Goal: Entertainment & Leisure: Consume media (video, audio)

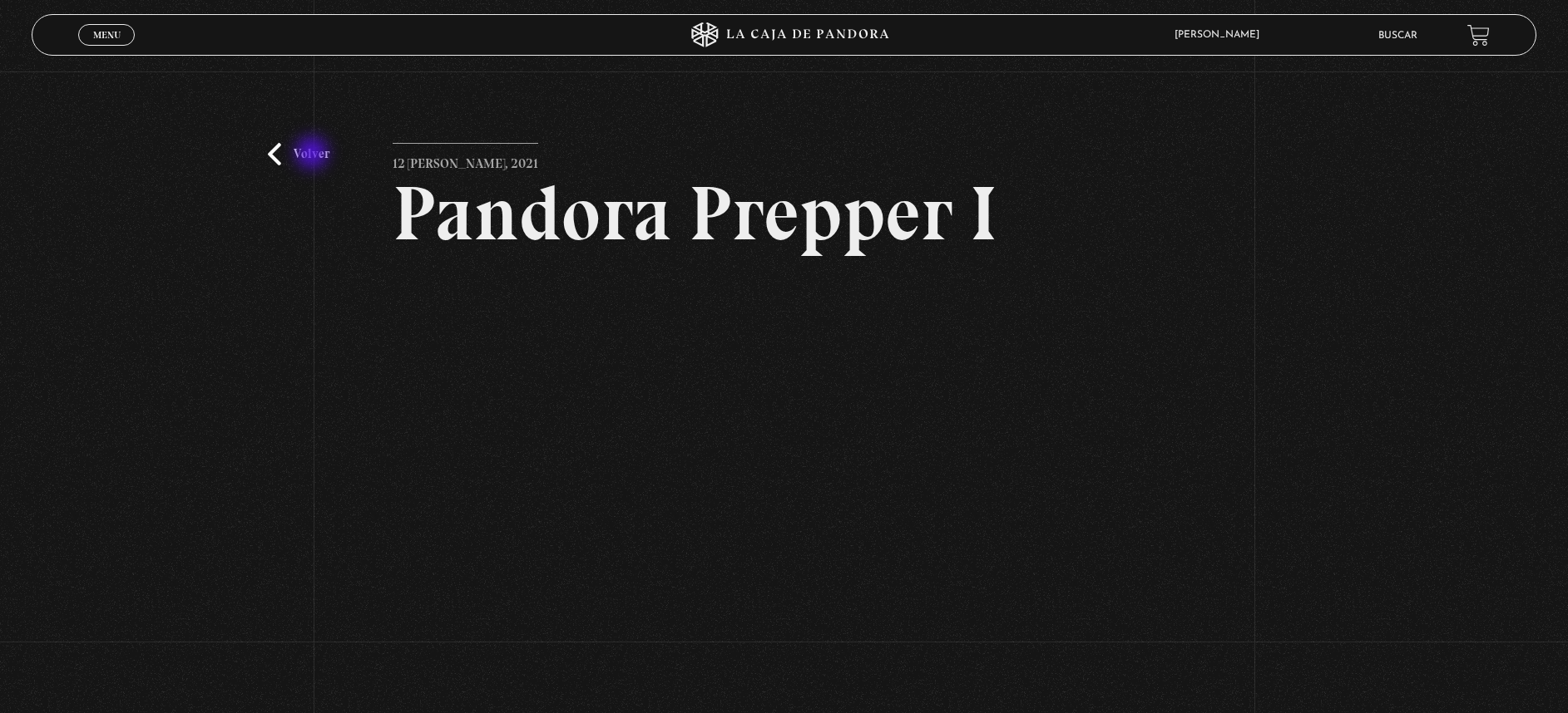
click at [313, 154] on link "Volver" at bounding box center [299, 154] width 61 height 23
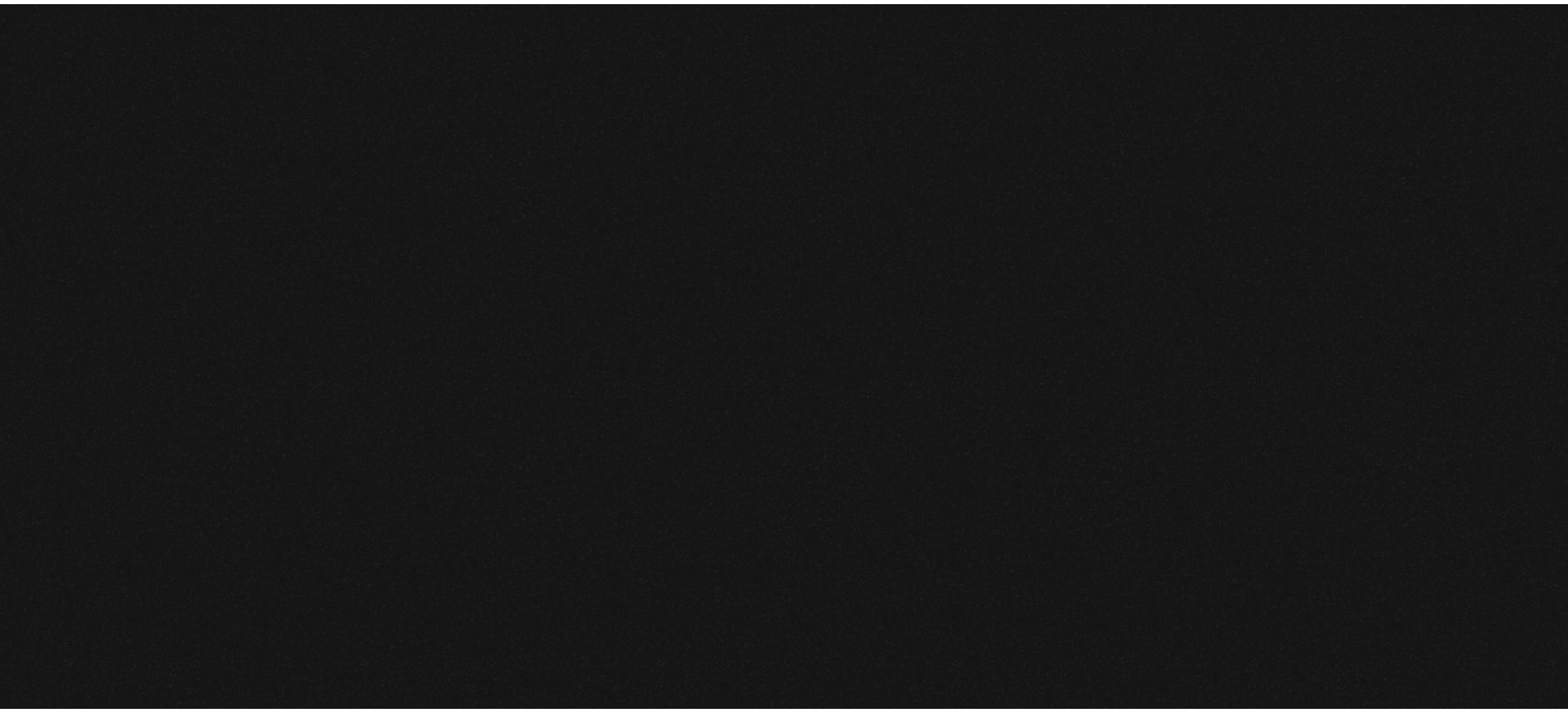
scroll to position [4205, 0]
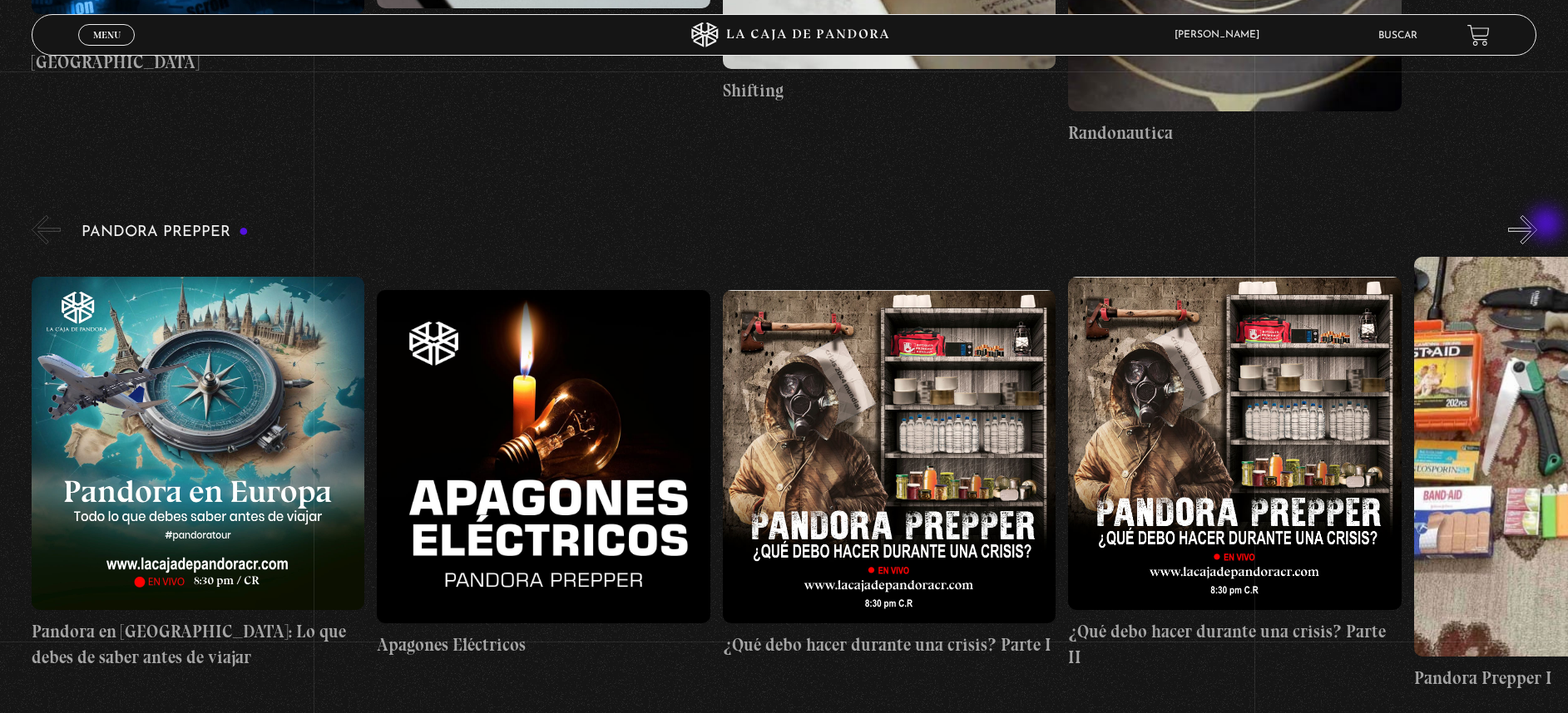
click at [1537, 225] on button "»" at bounding box center [1522, 230] width 29 height 29
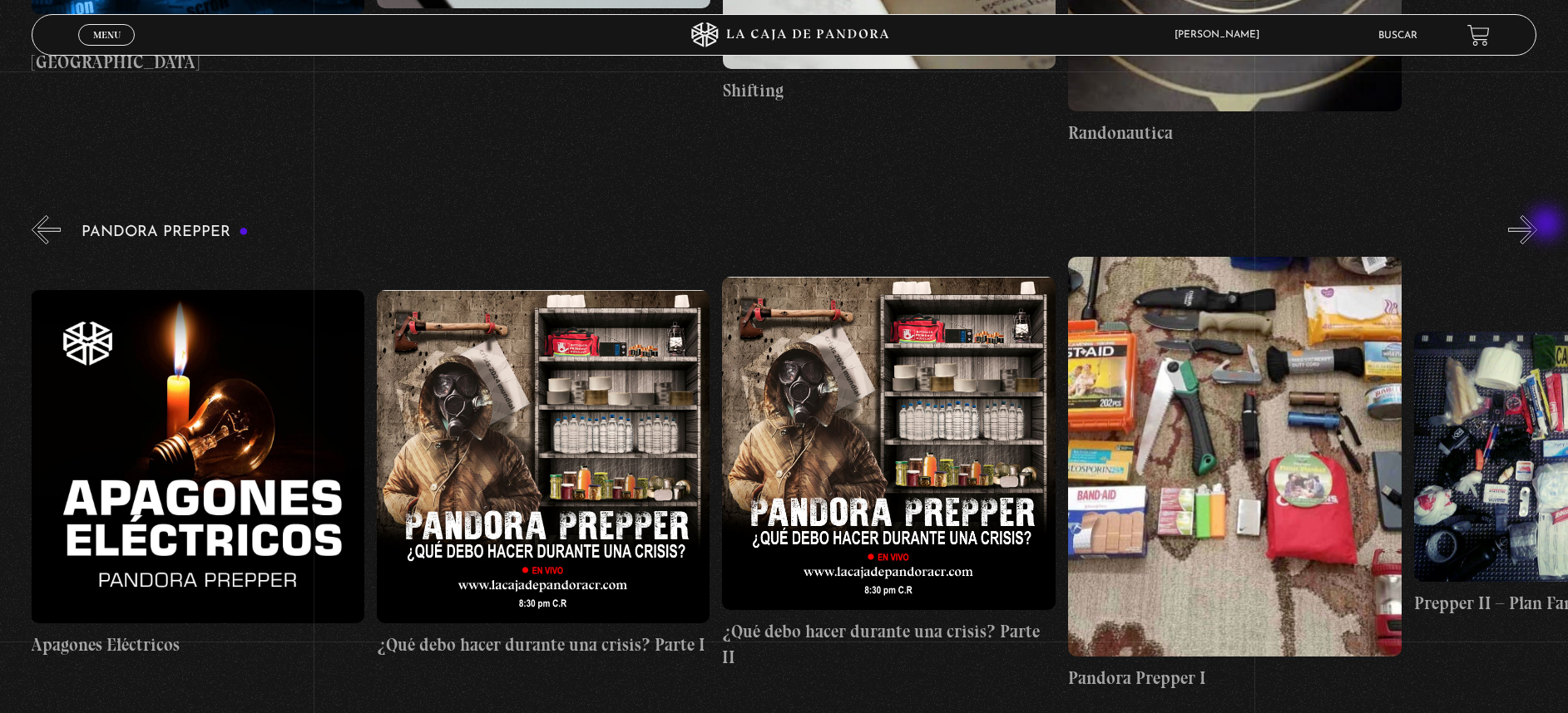
click at [1537, 225] on button "»" at bounding box center [1522, 230] width 29 height 29
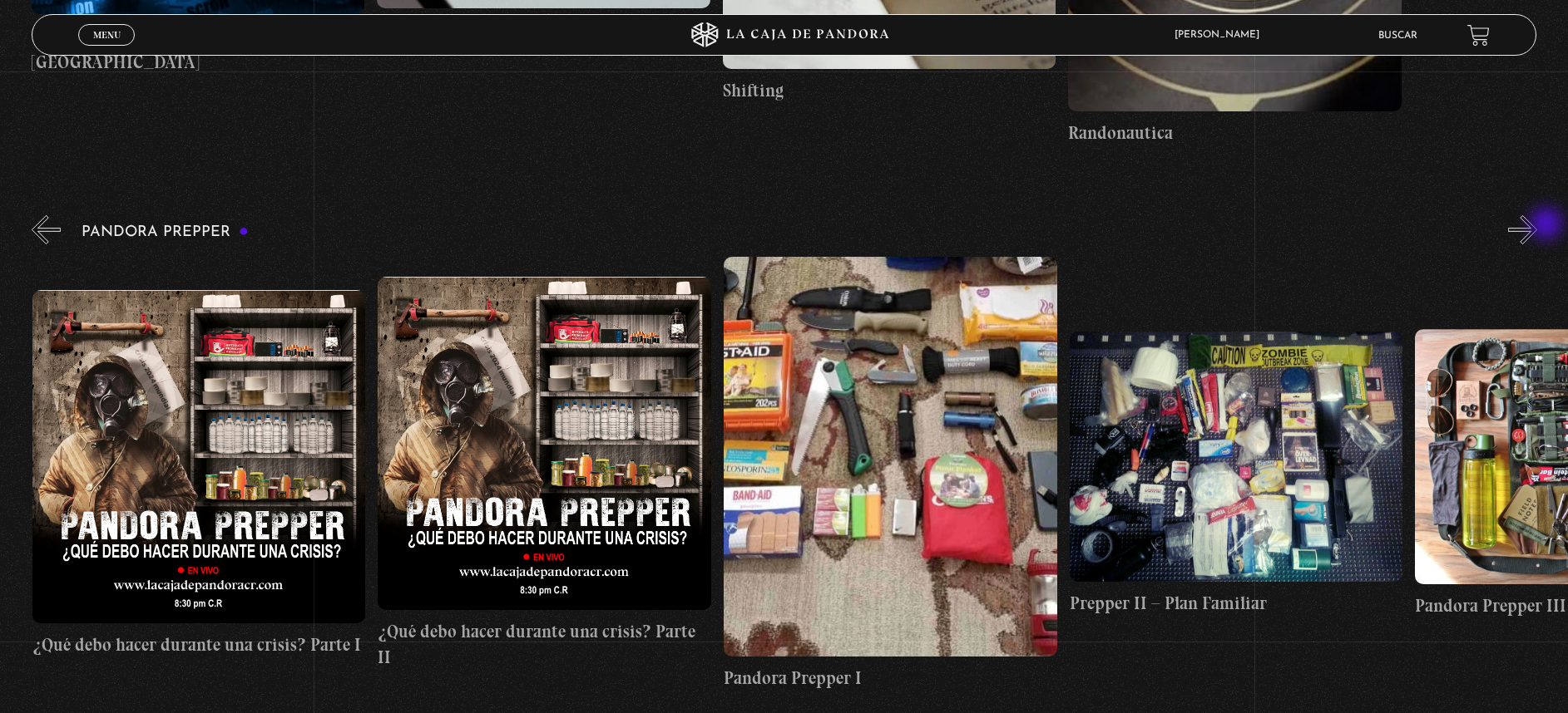
scroll to position [0, 691]
click at [1537, 225] on button "»" at bounding box center [1522, 230] width 29 height 29
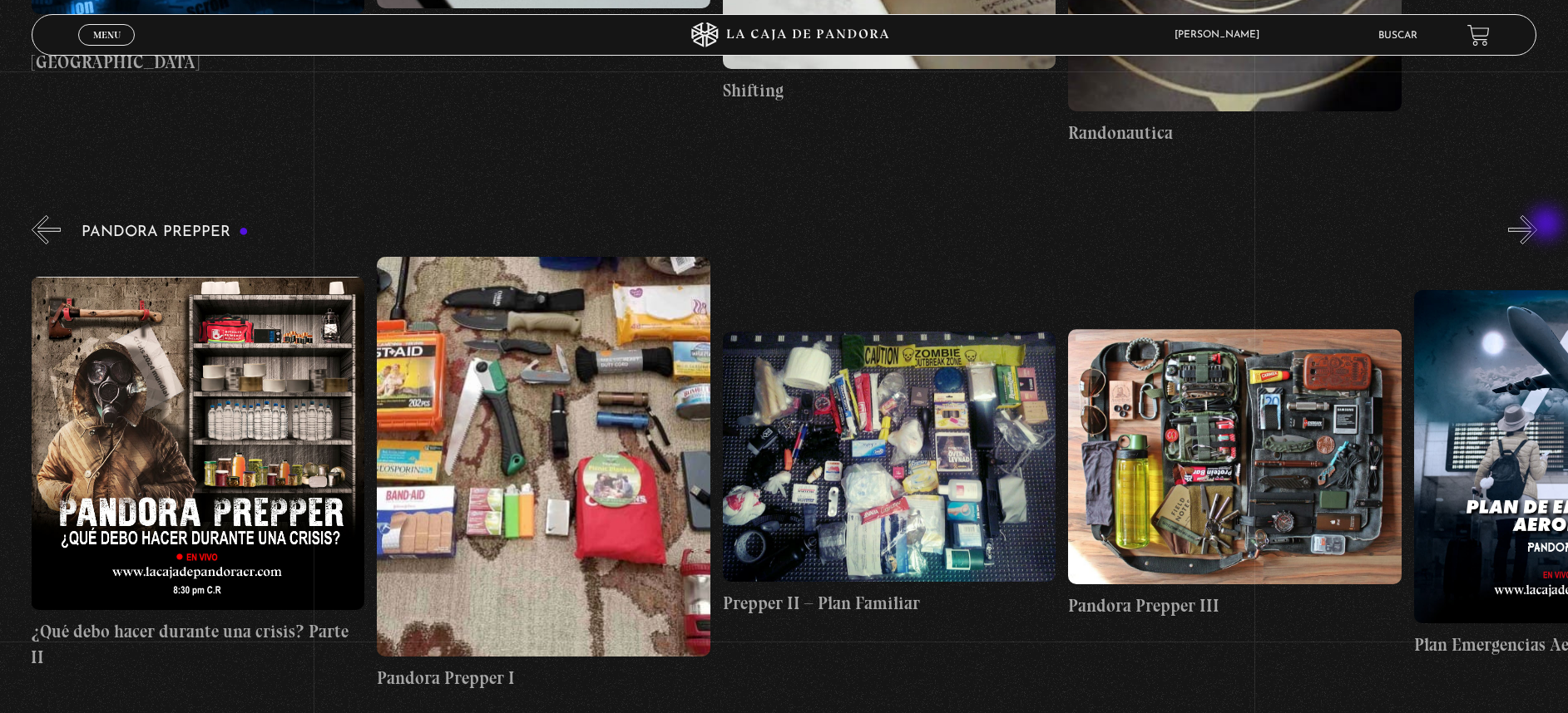
click at [1537, 225] on button "»" at bounding box center [1522, 230] width 29 height 29
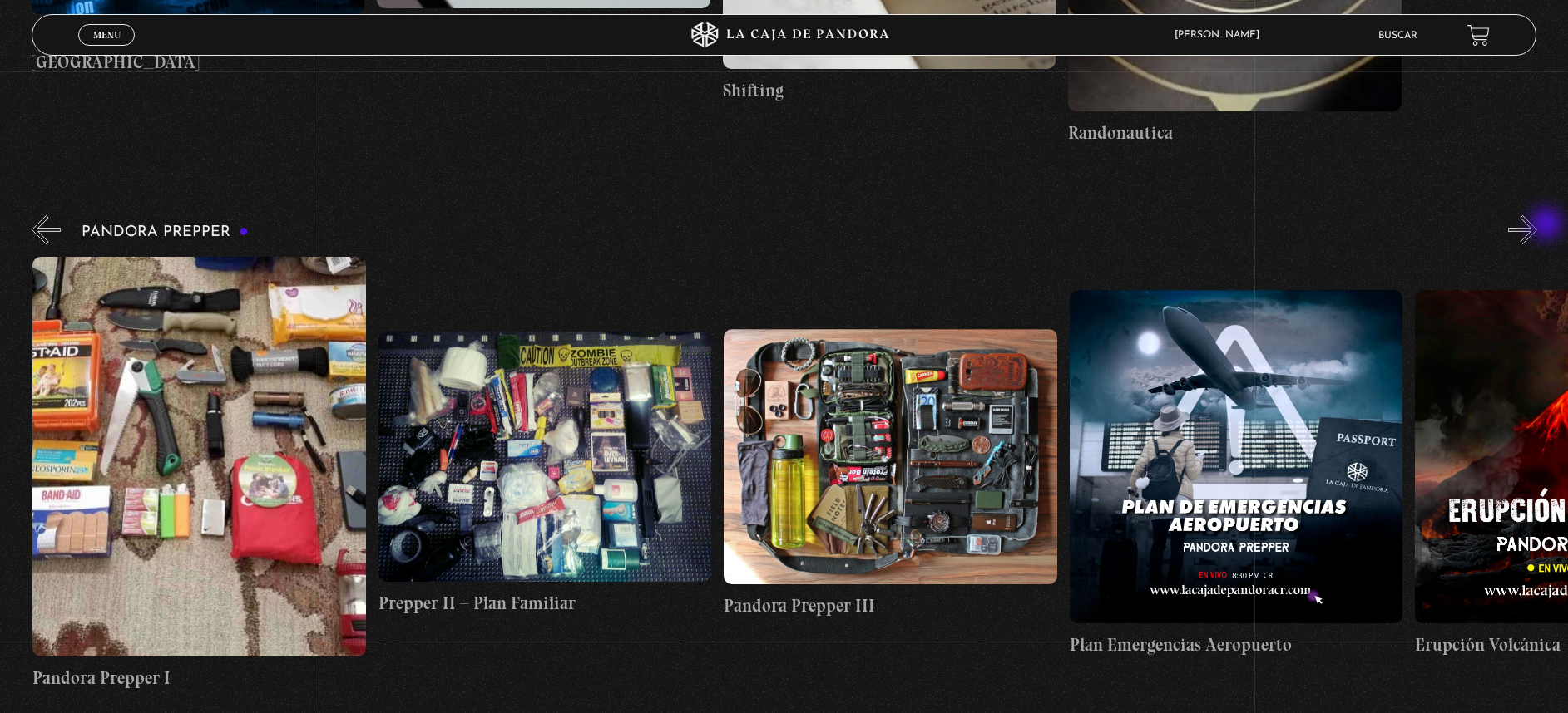
scroll to position [0, 1382]
click at [1537, 225] on button "»" at bounding box center [1522, 230] width 29 height 29
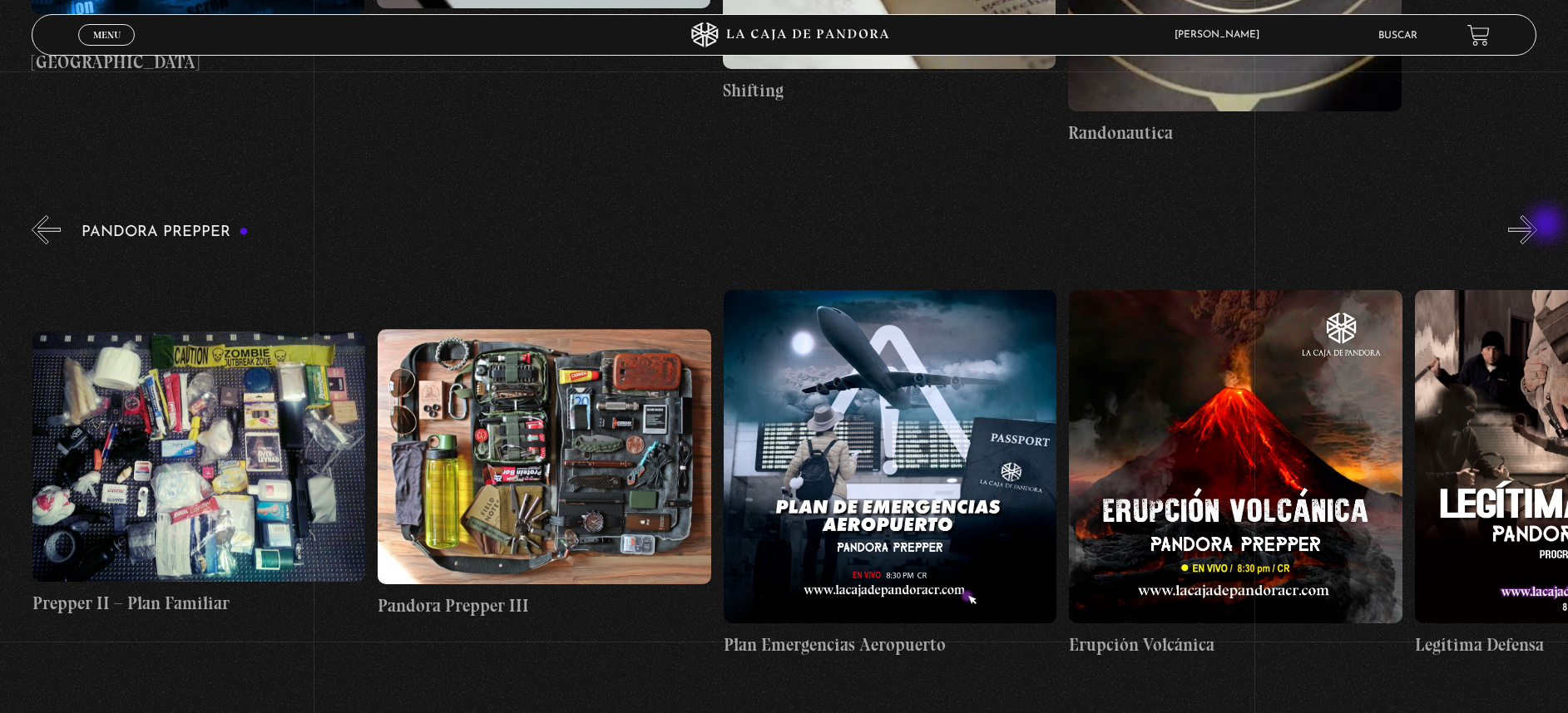
click at [1537, 225] on button "»" at bounding box center [1522, 230] width 29 height 29
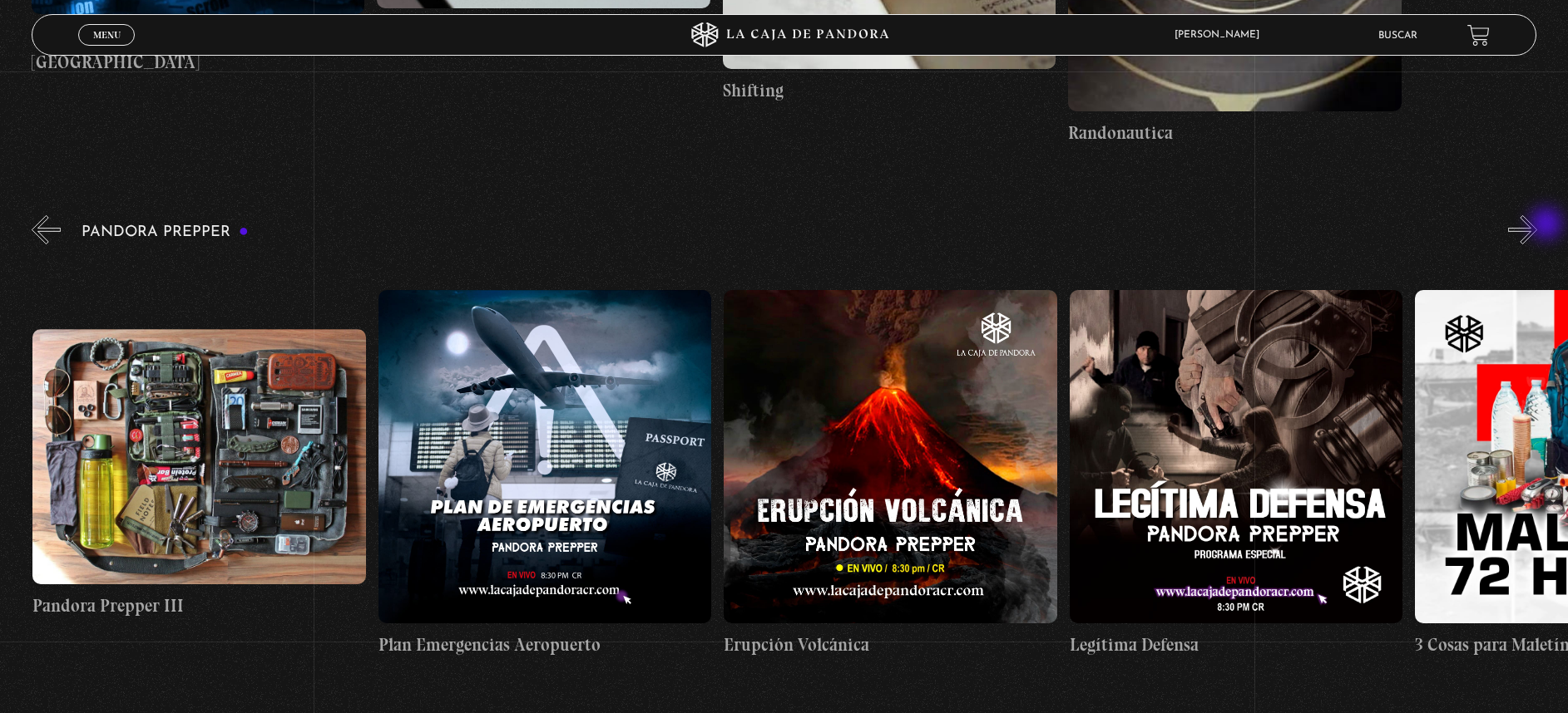
scroll to position [0, 2073]
click at [1537, 225] on button "»" at bounding box center [1522, 230] width 29 height 29
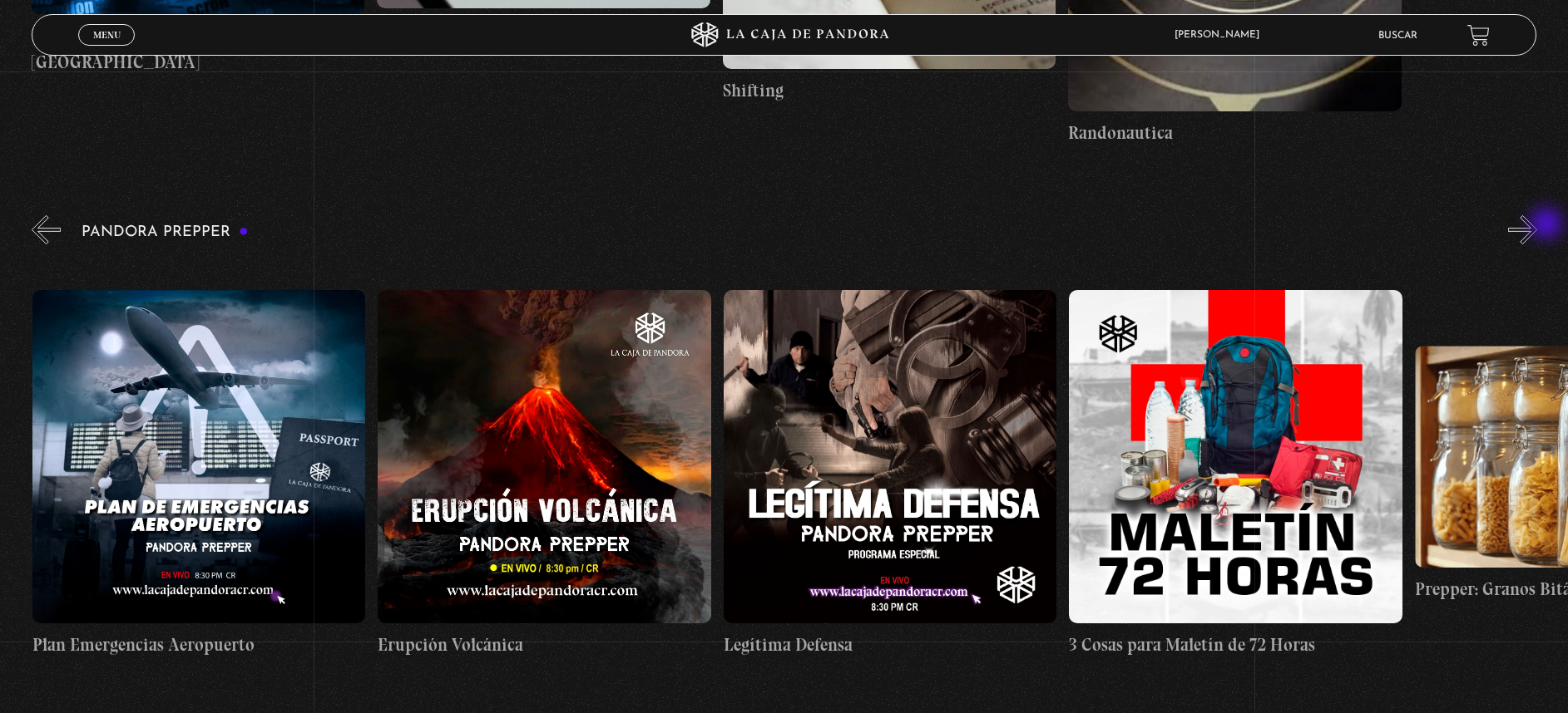
scroll to position [0, 2419]
click at [1537, 225] on button "»" at bounding box center [1522, 230] width 29 height 29
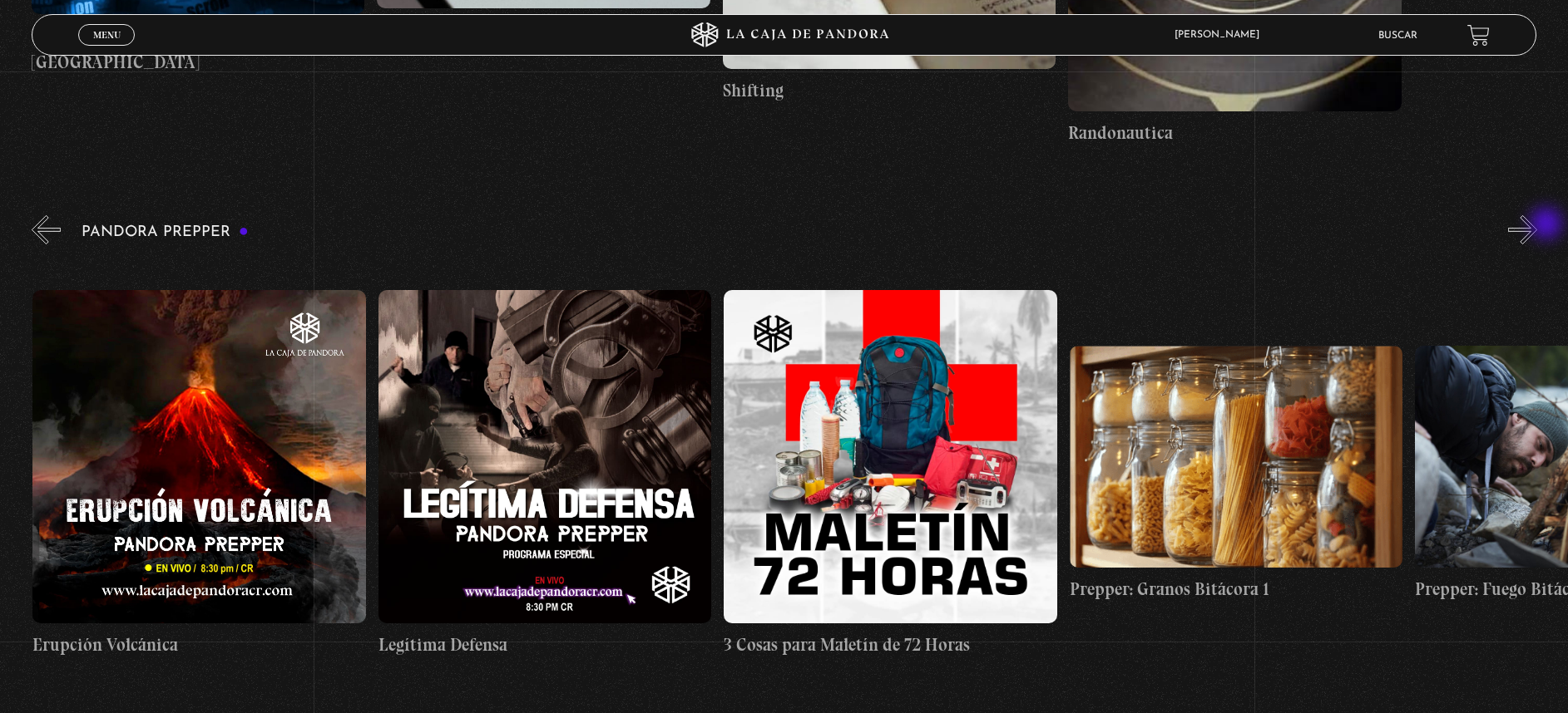
scroll to position [0, 2765]
click at [1537, 225] on button "»" at bounding box center [1522, 230] width 29 height 29
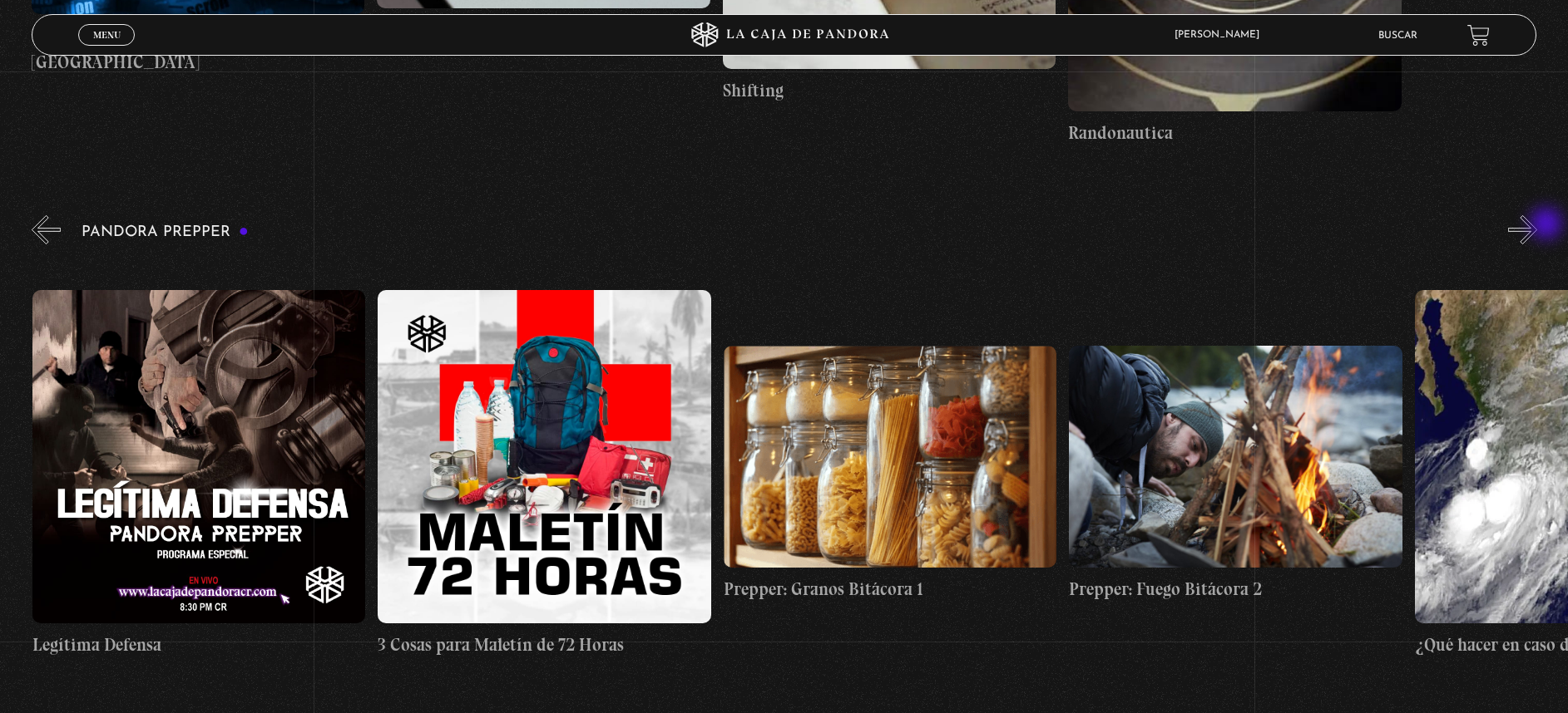
scroll to position [0, 3111]
click at [1537, 225] on button "»" at bounding box center [1522, 230] width 29 height 29
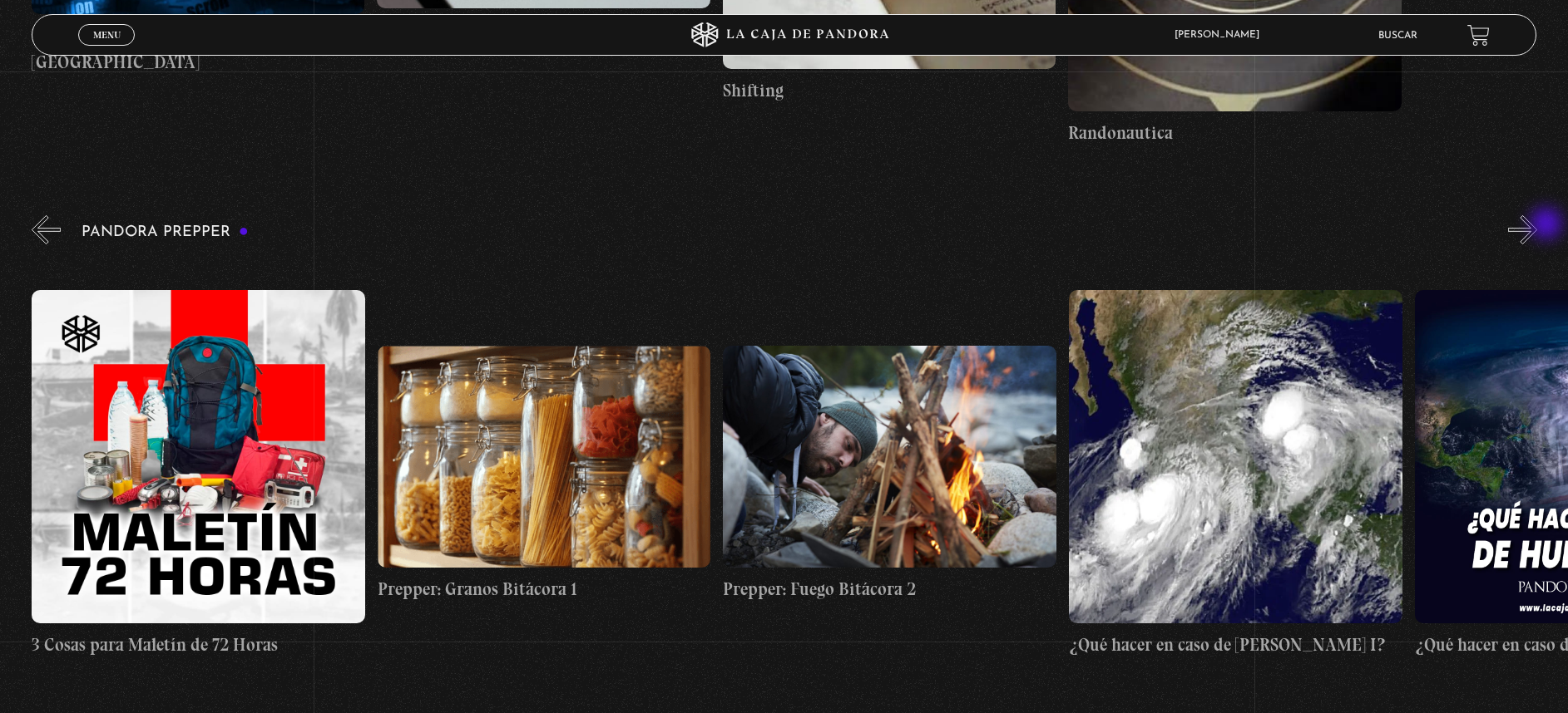
scroll to position [0, 3456]
click at [522, 459] on figure at bounding box center [544, 456] width 334 height 222
click at [515, 453] on figure at bounding box center [544, 456] width 334 height 222
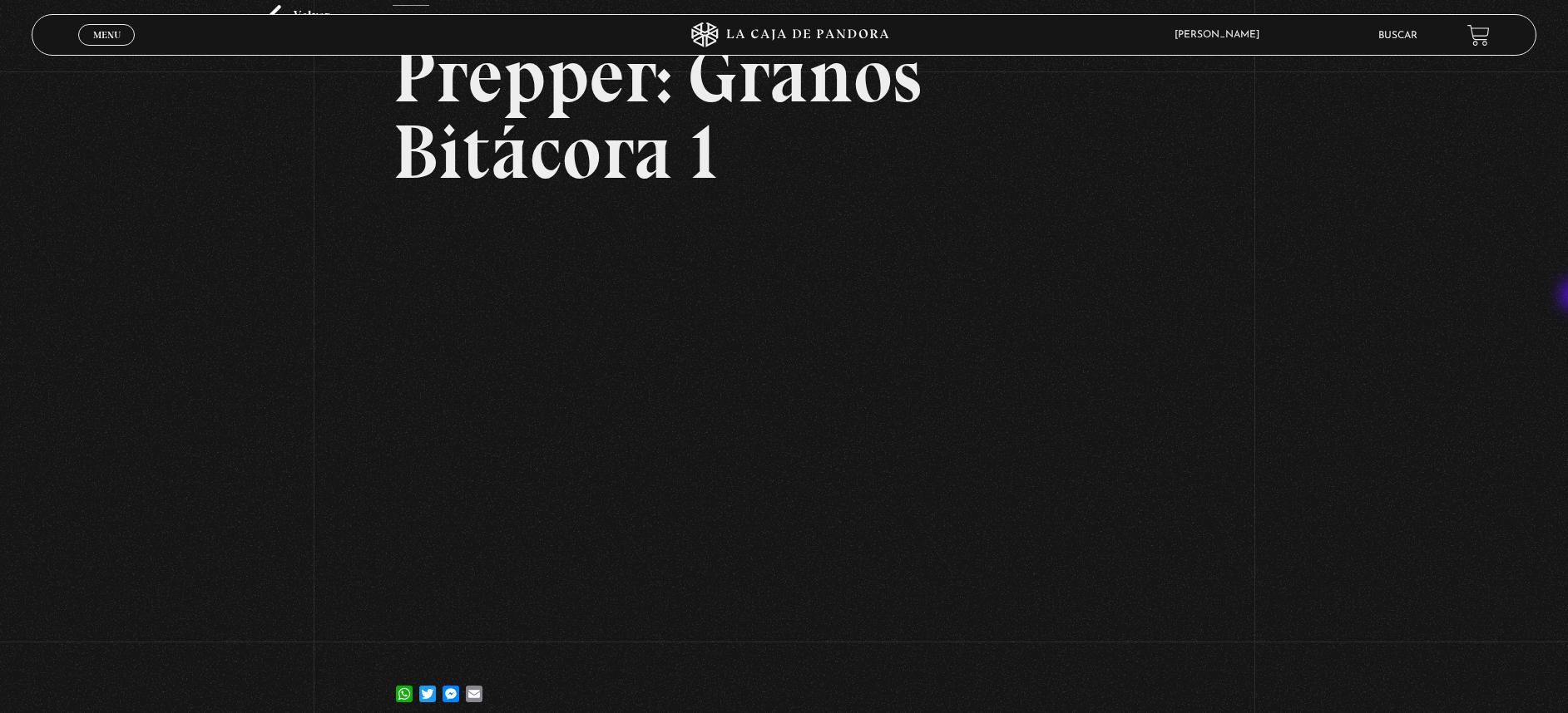
scroll to position [161, 0]
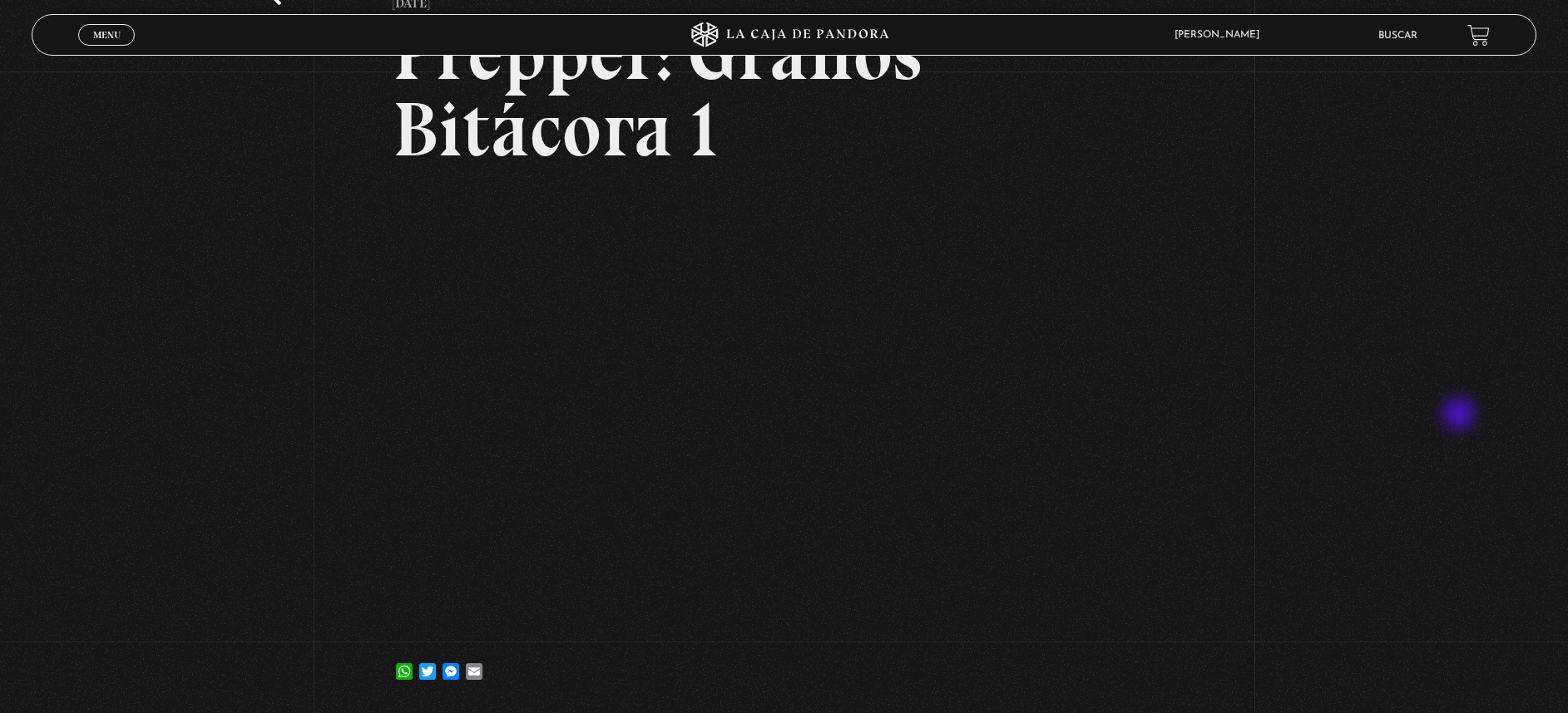
click at [1468, 411] on div "Volver 9 agosto, 2022 Prepper: Granos Bitácora 1 WhatsApp Twitter Messenger Ema…" at bounding box center [784, 311] width 1568 height 799
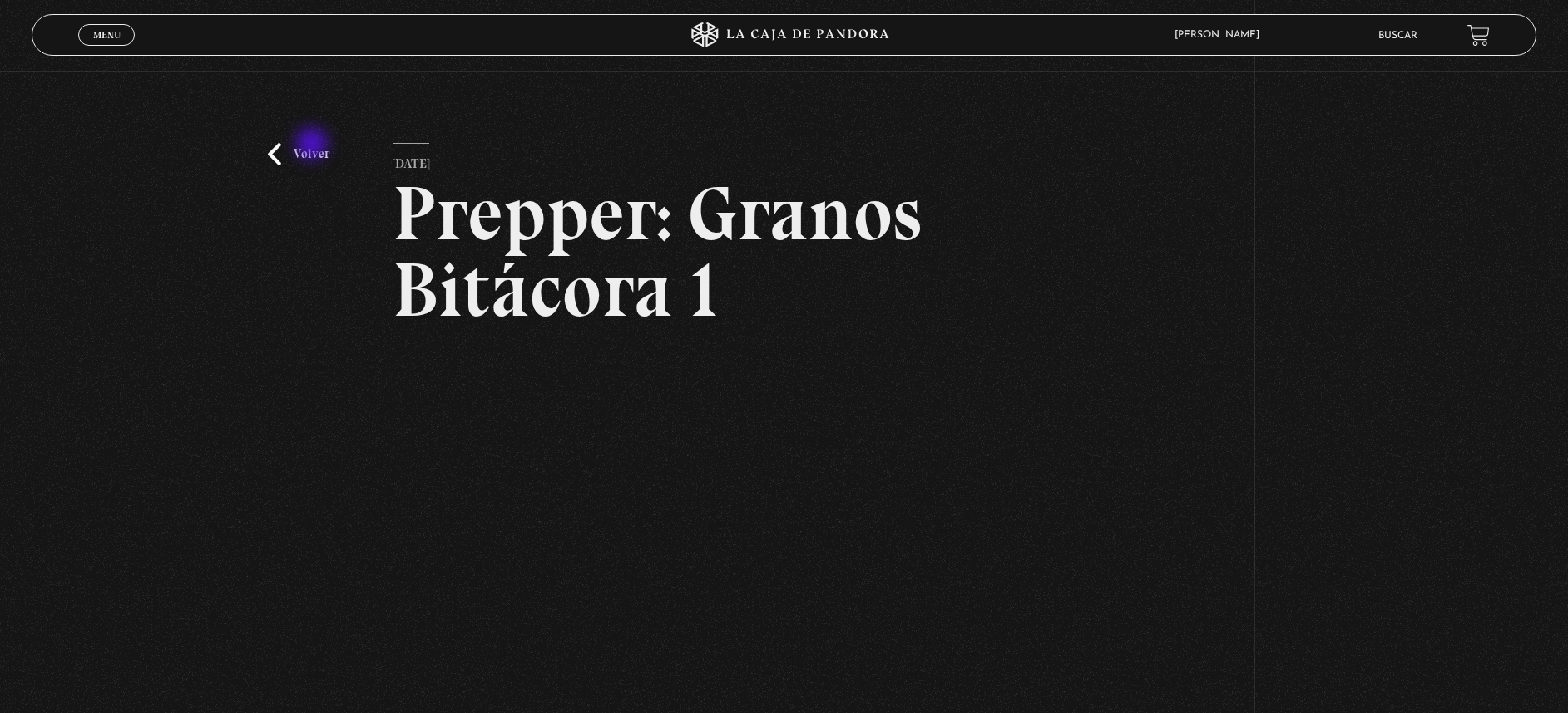
click at [313, 146] on link "Volver" at bounding box center [299, 154] width 61 height 23
click at [318, 153] on link "Volver" at bounding box center [299, 154] width 61 height 23
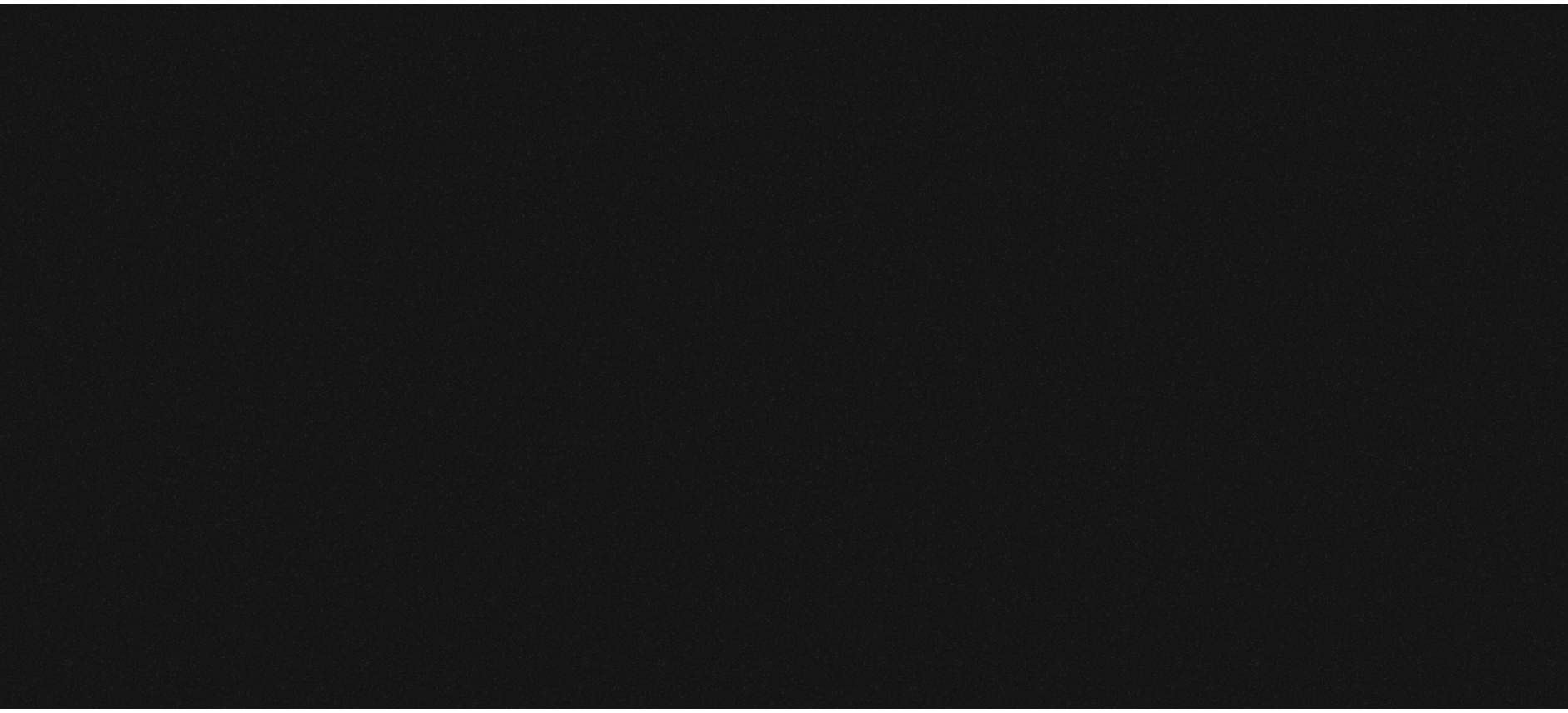
scroll to position [4205, 0]
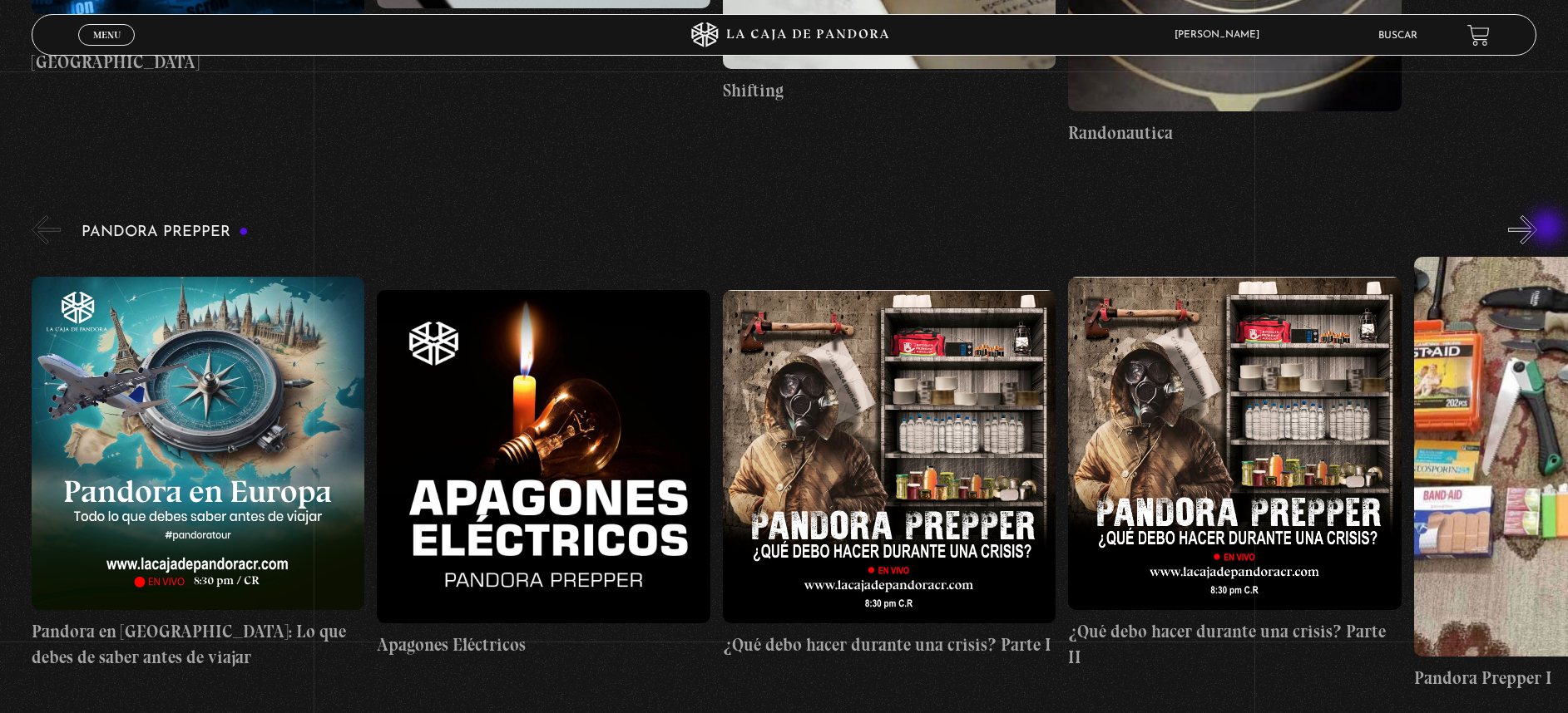
click at [1537, 229] on button "»" at bounding box center [1522, 230] width 29 height 29
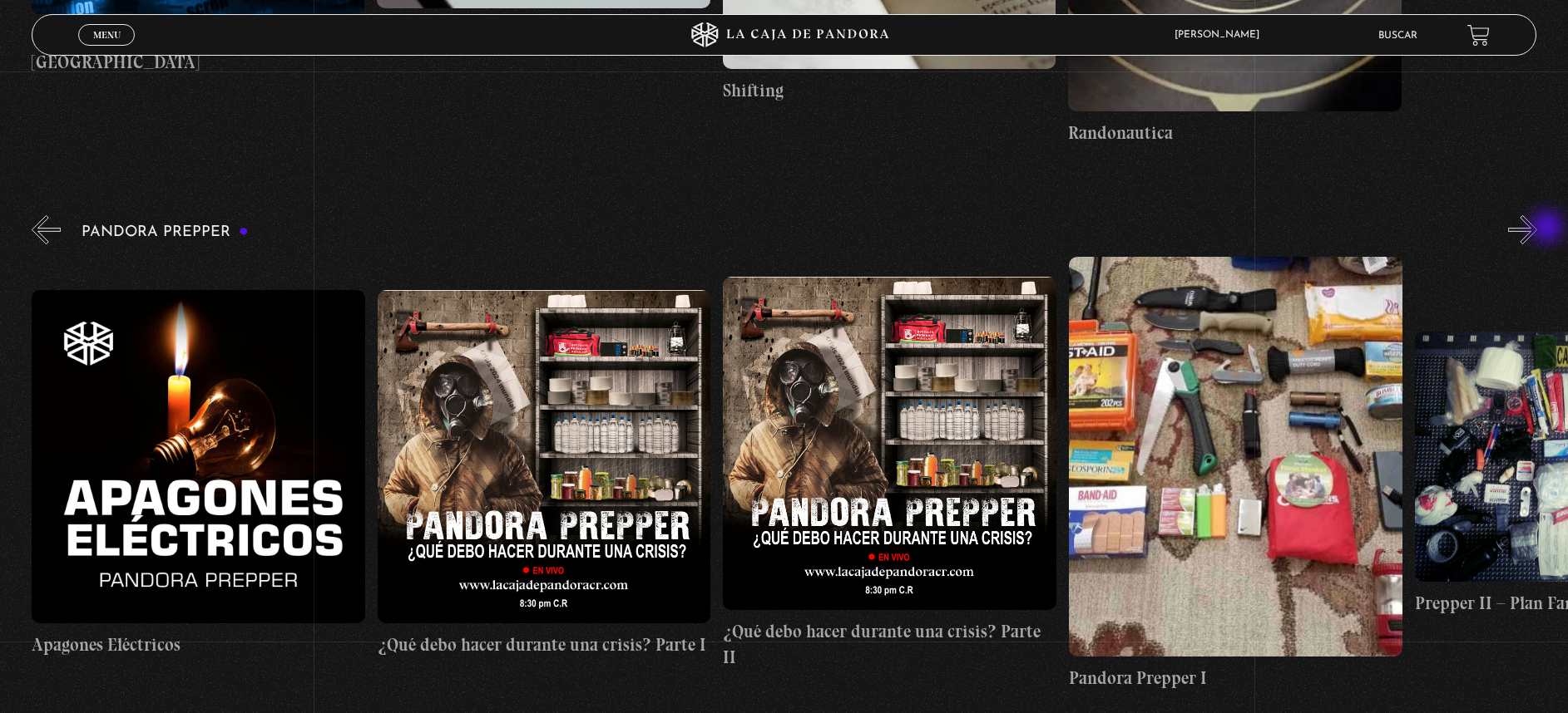
click at [1537, 229] on button "»" at bounding box center [1522, 230] width 29 height 29
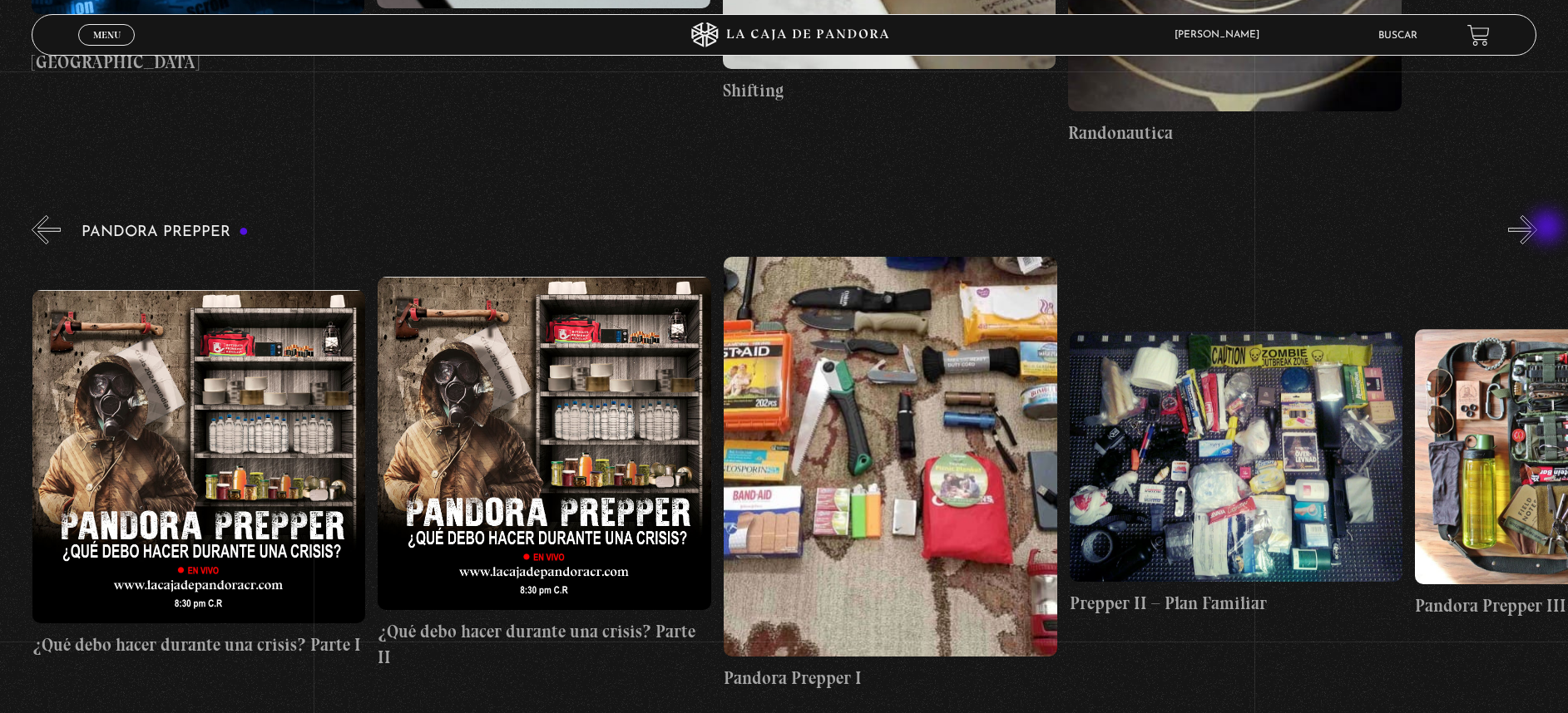
click at [1537, 229] on button "»" at bounding box center [1522, 230] width 29 height 29
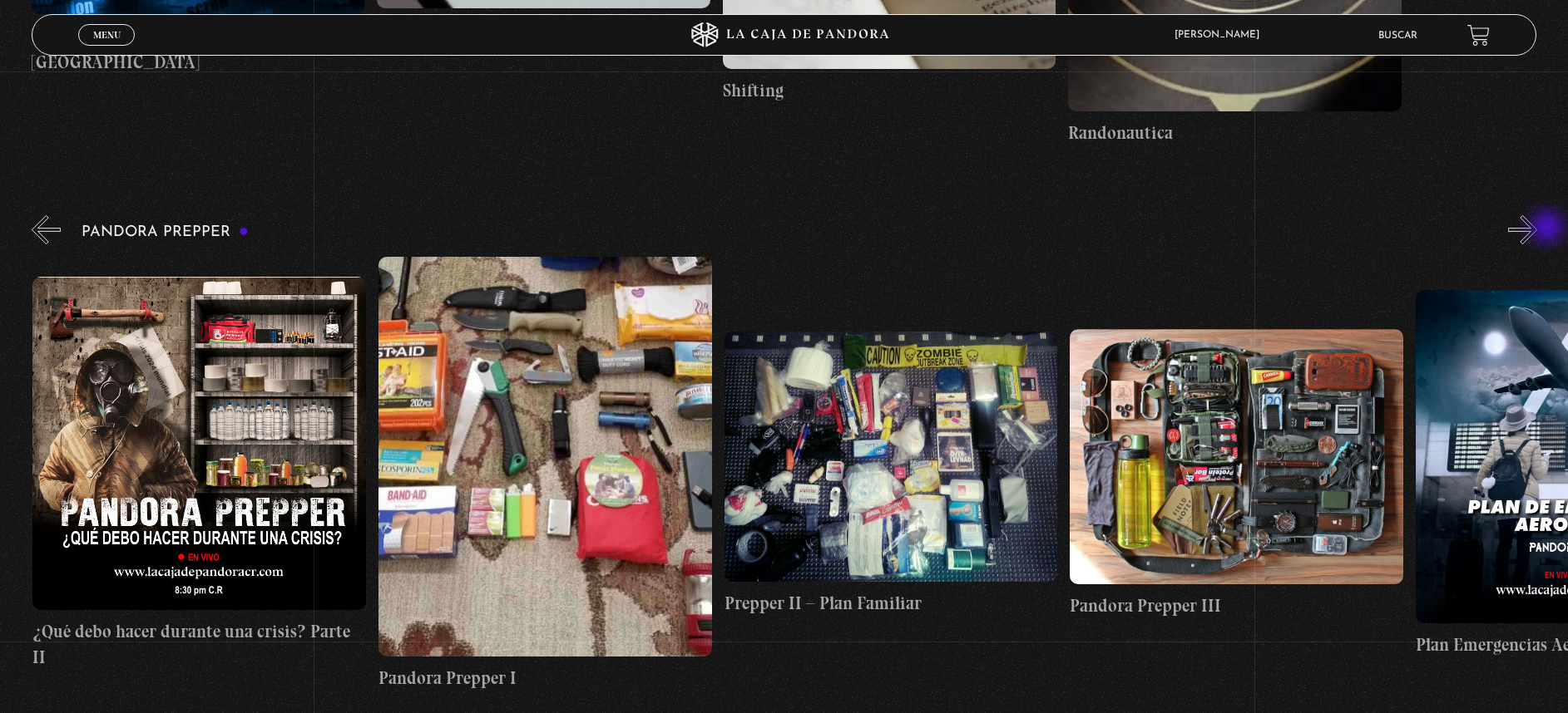
click at [1537, 229] on button "»" at bounding box center [1522, 230] width 29 height 29
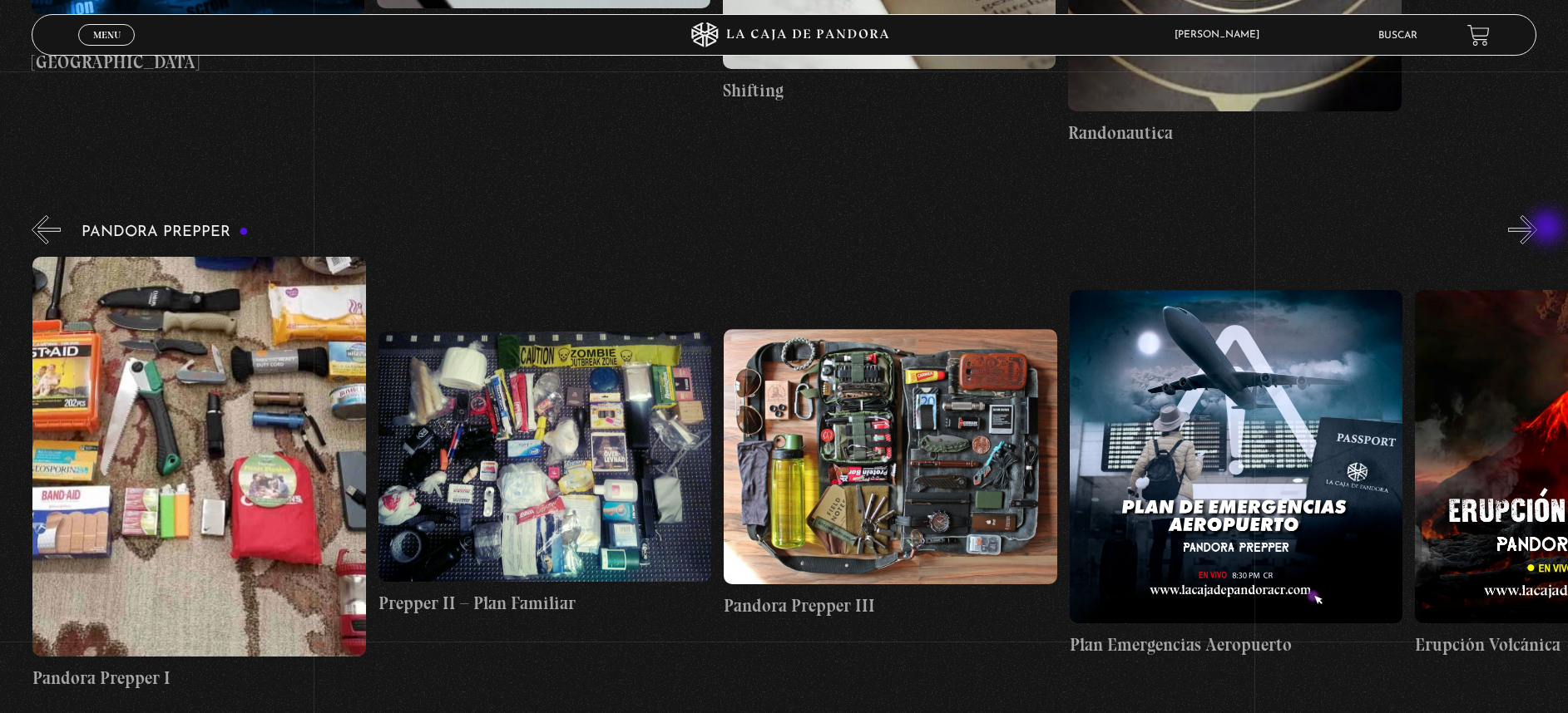
scroll to position [0, 1382]
click at [1537, 229] on button "»" at bounding box center [1522, 230] width 29 height 29
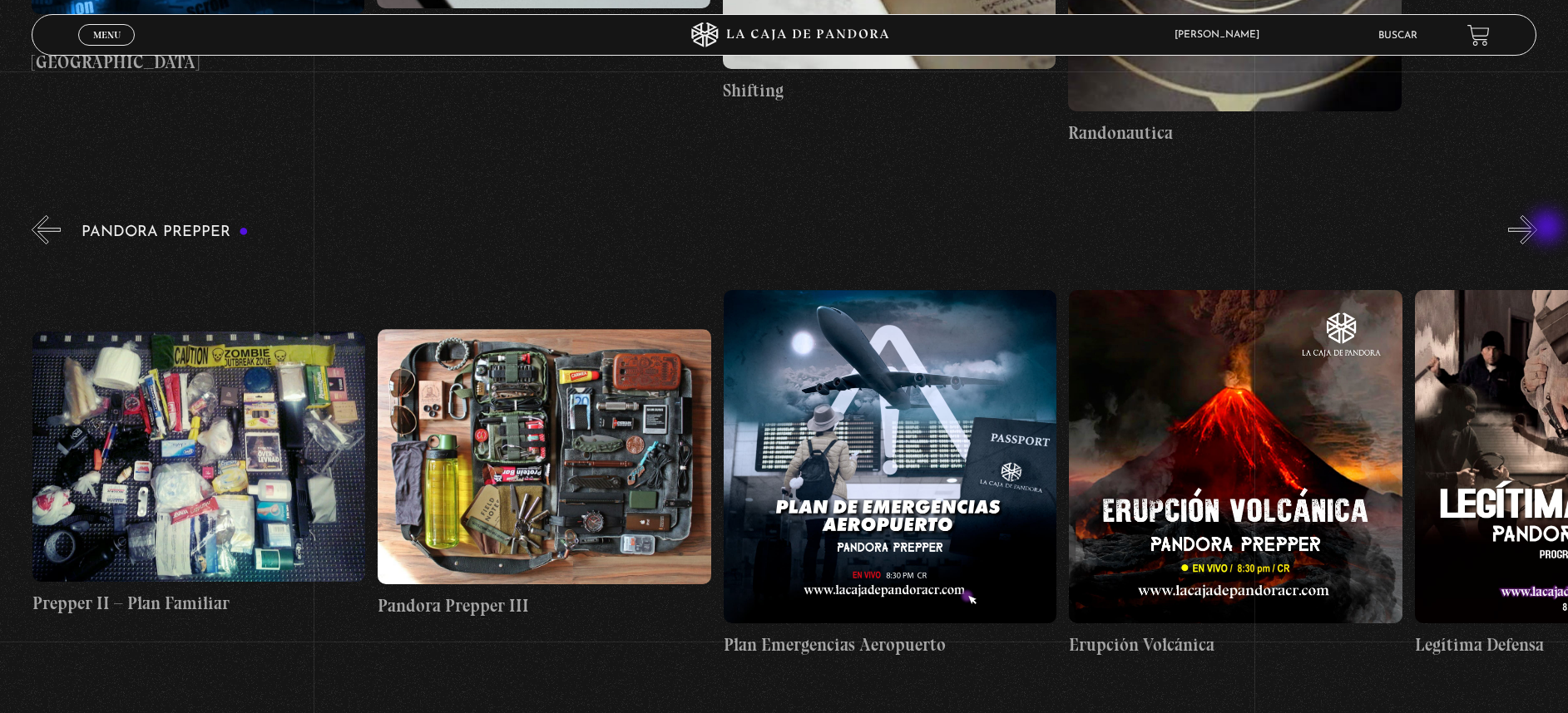
click at [1537, 229] on button "»" at bounding box center [1522, 230] width 29 height 29
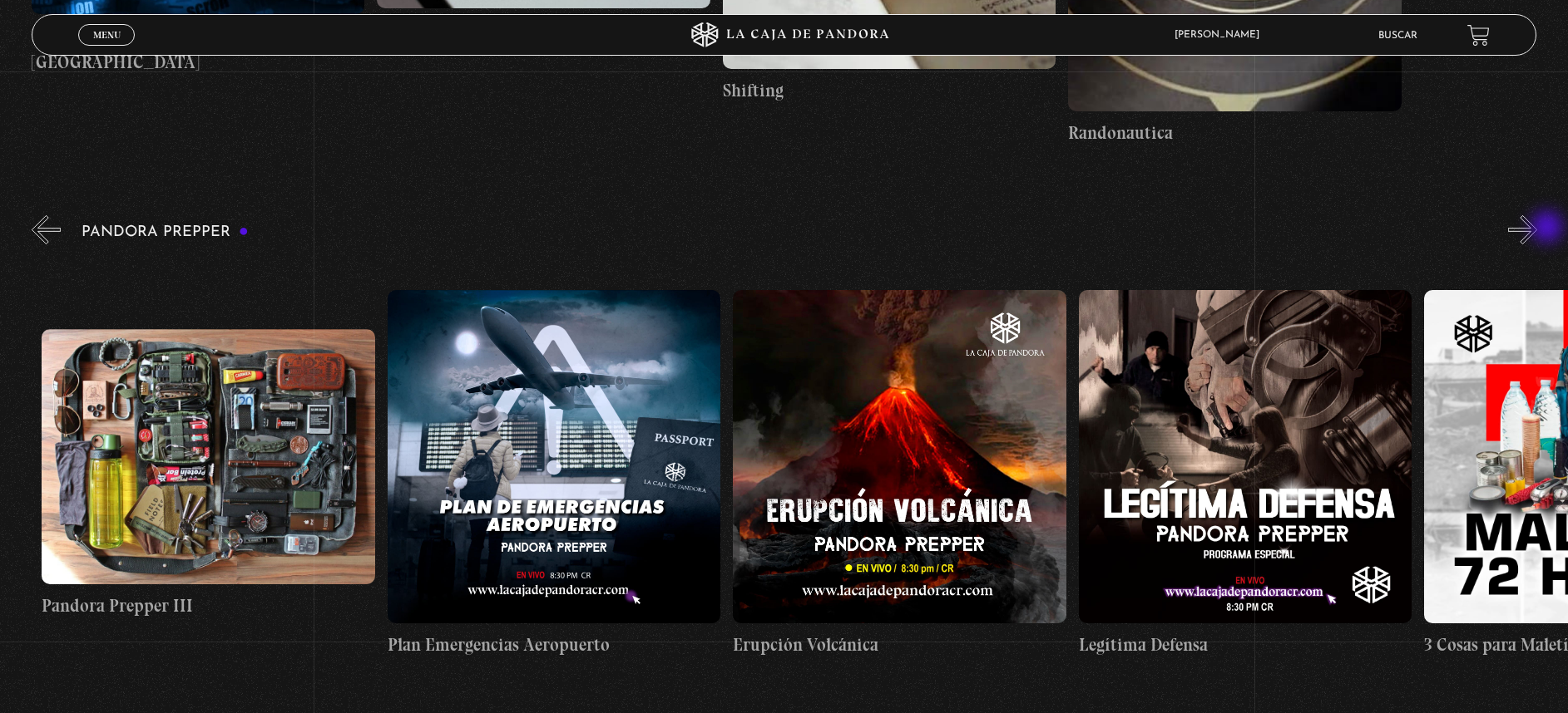
click at [1537, 229] on button "»" at bounding box center [1522, 230] width 29 height 29
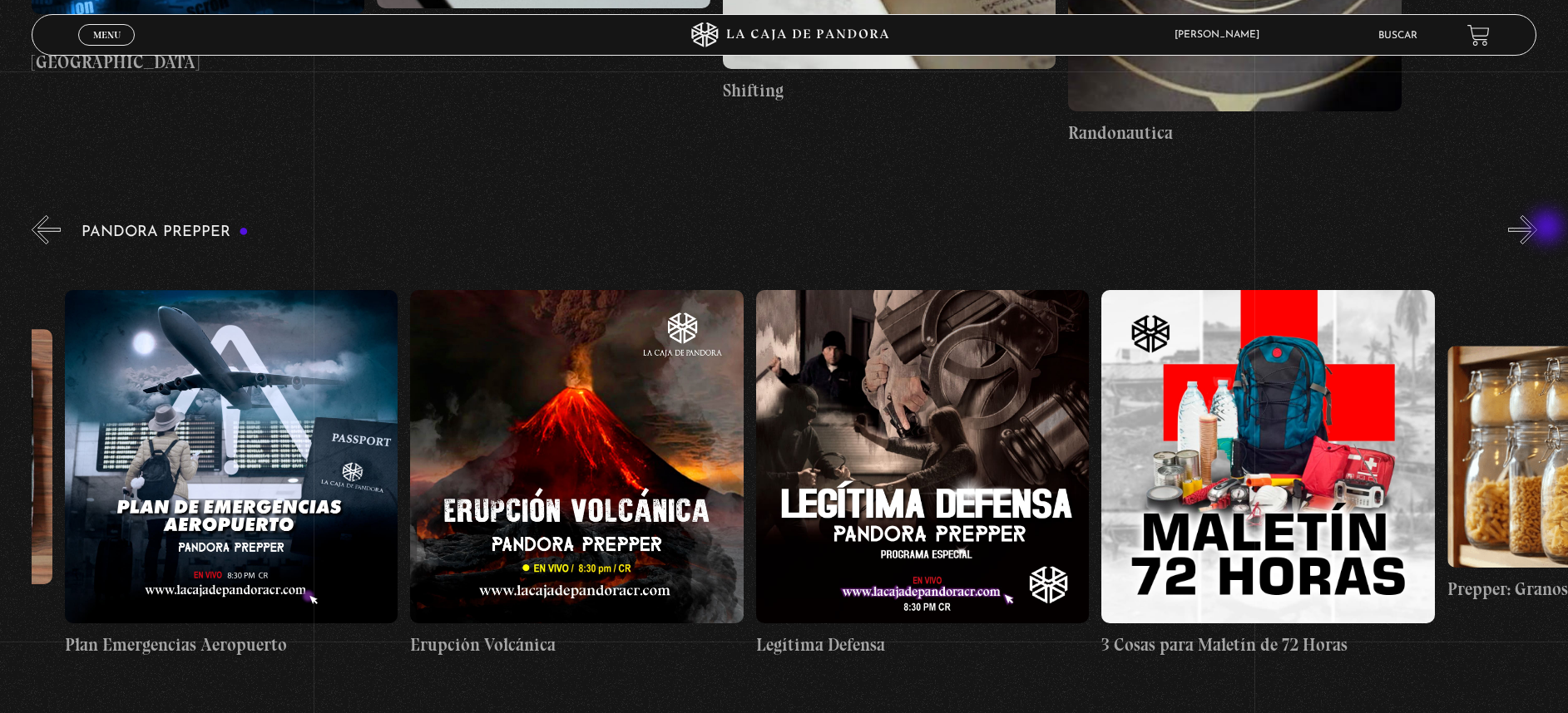
click at [1537, 229] on button "»" at bounding box center [1522, 230] width 29 height 29
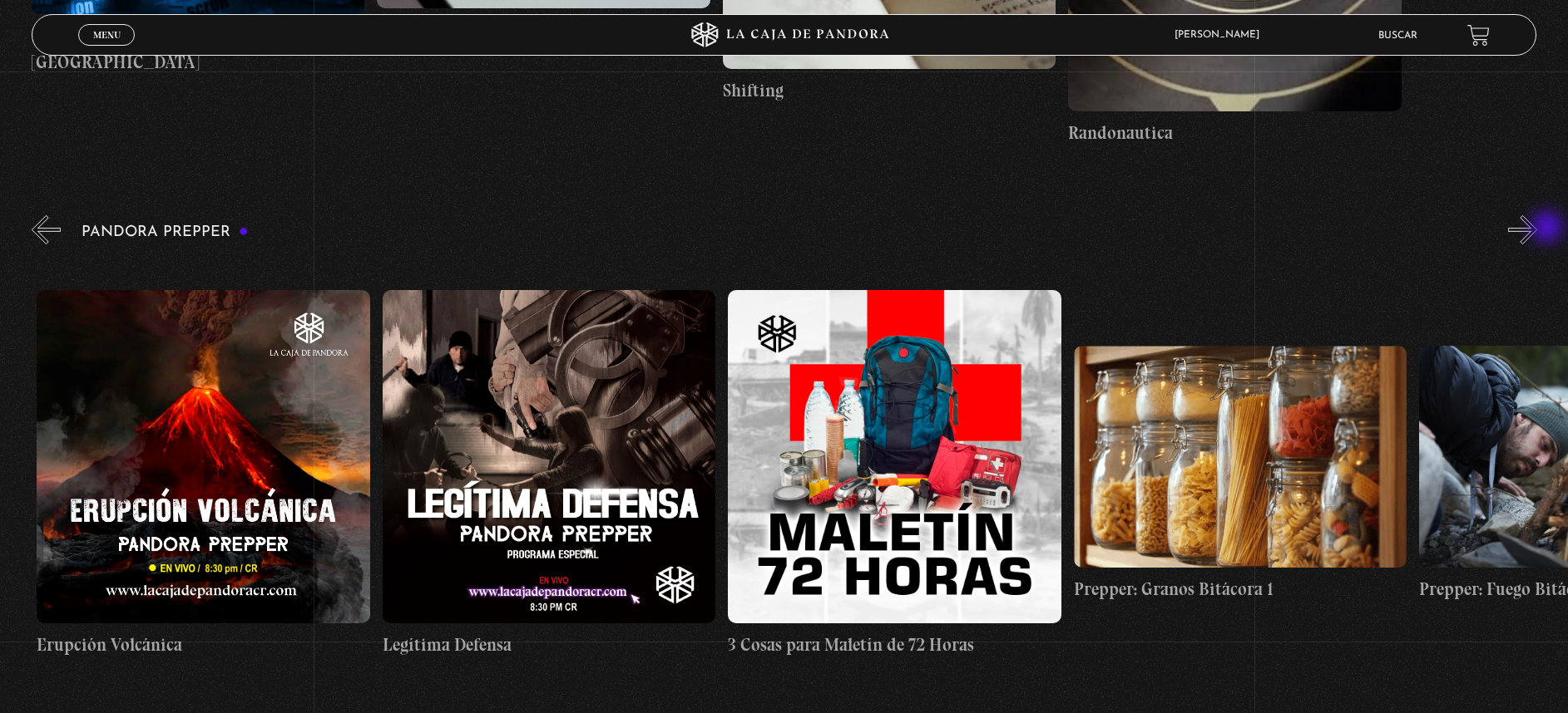
click at [1537, 229] on button "»" at bounding box center [1522, 230] width 29 height 29
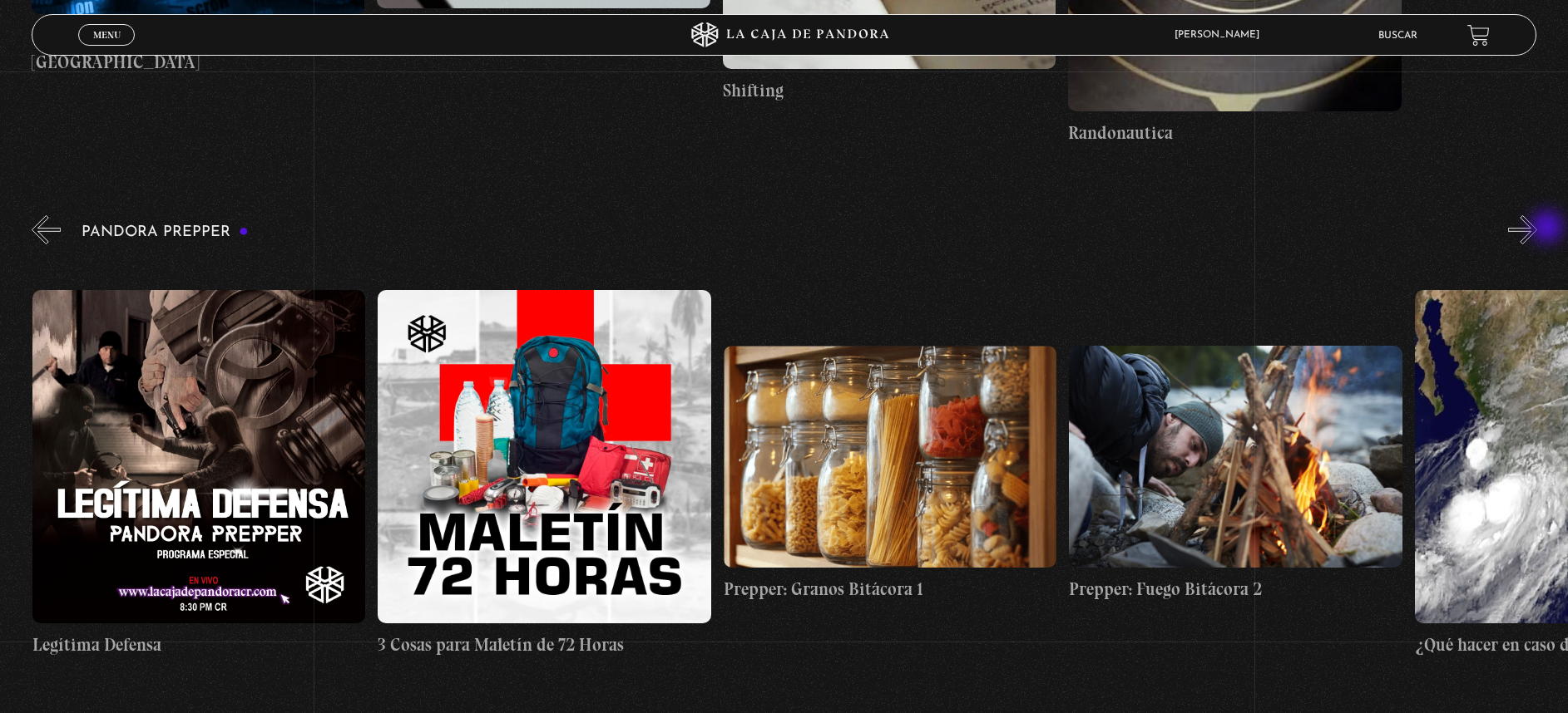
scroll to position [0, 3111]
click at [1537, 230] on button "»" at bounding box center [1522, 230] width 29 height 29
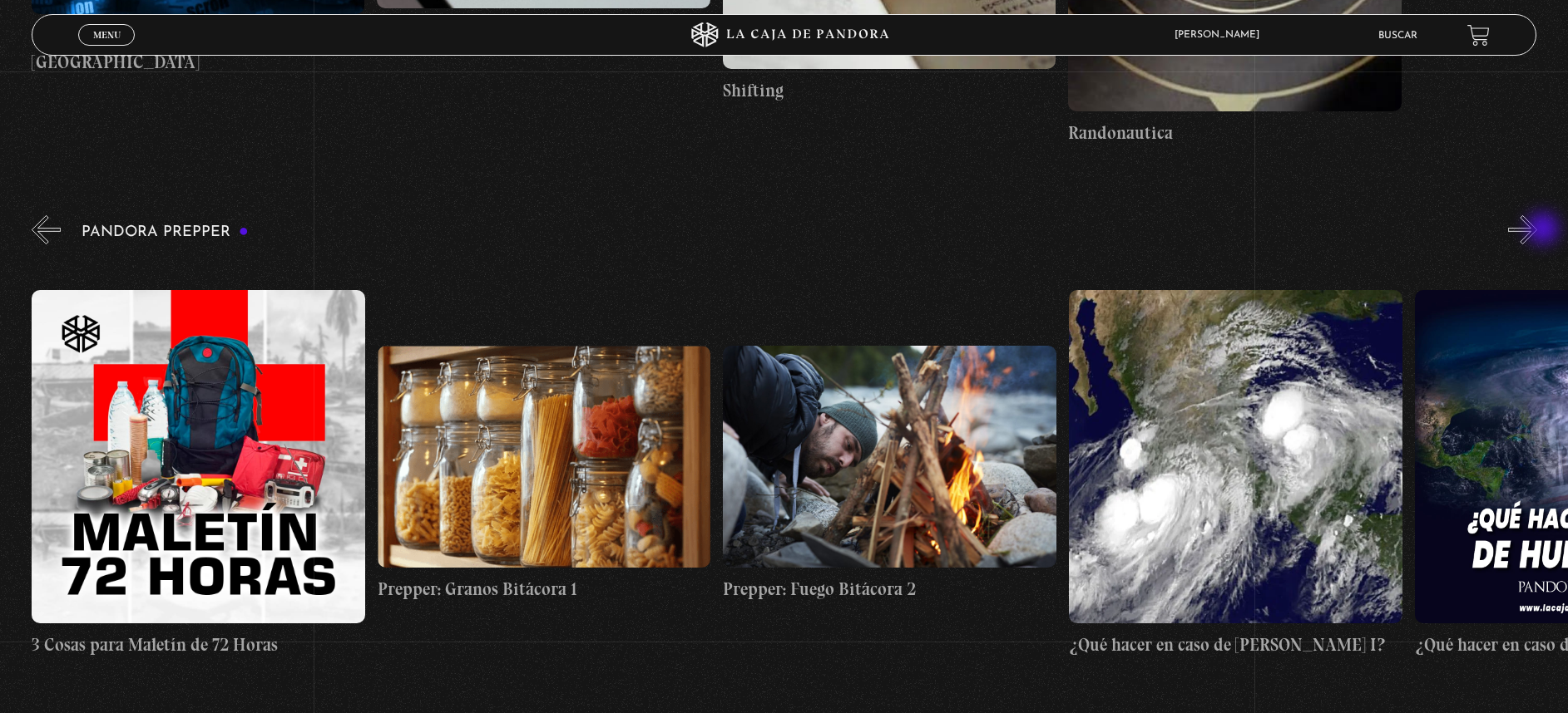
click at [1537, 230] on button "»" at bounding box center [1522, 230] width 29 height 29
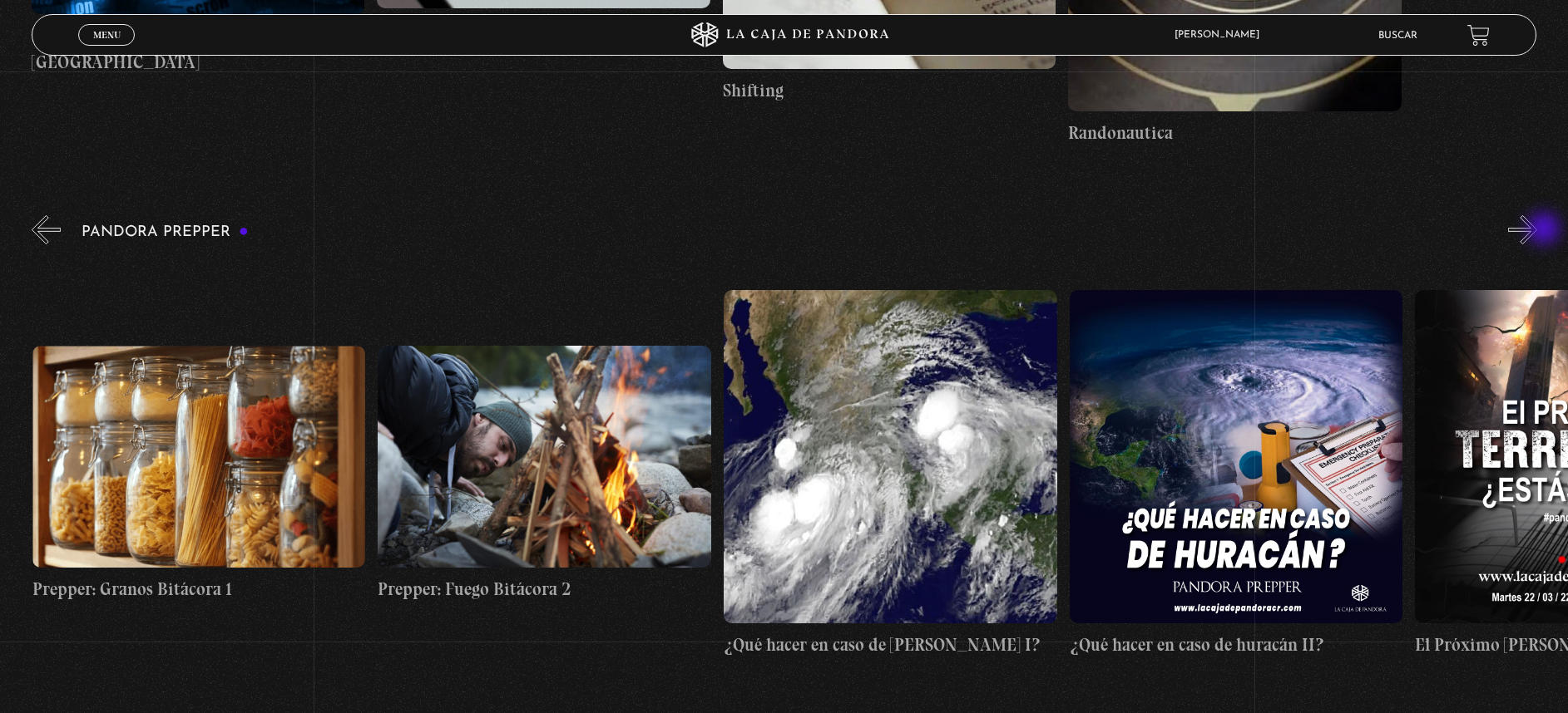
click at [1537, 230] on button "»" at bounding box center [1522, 230] width 29 height 29
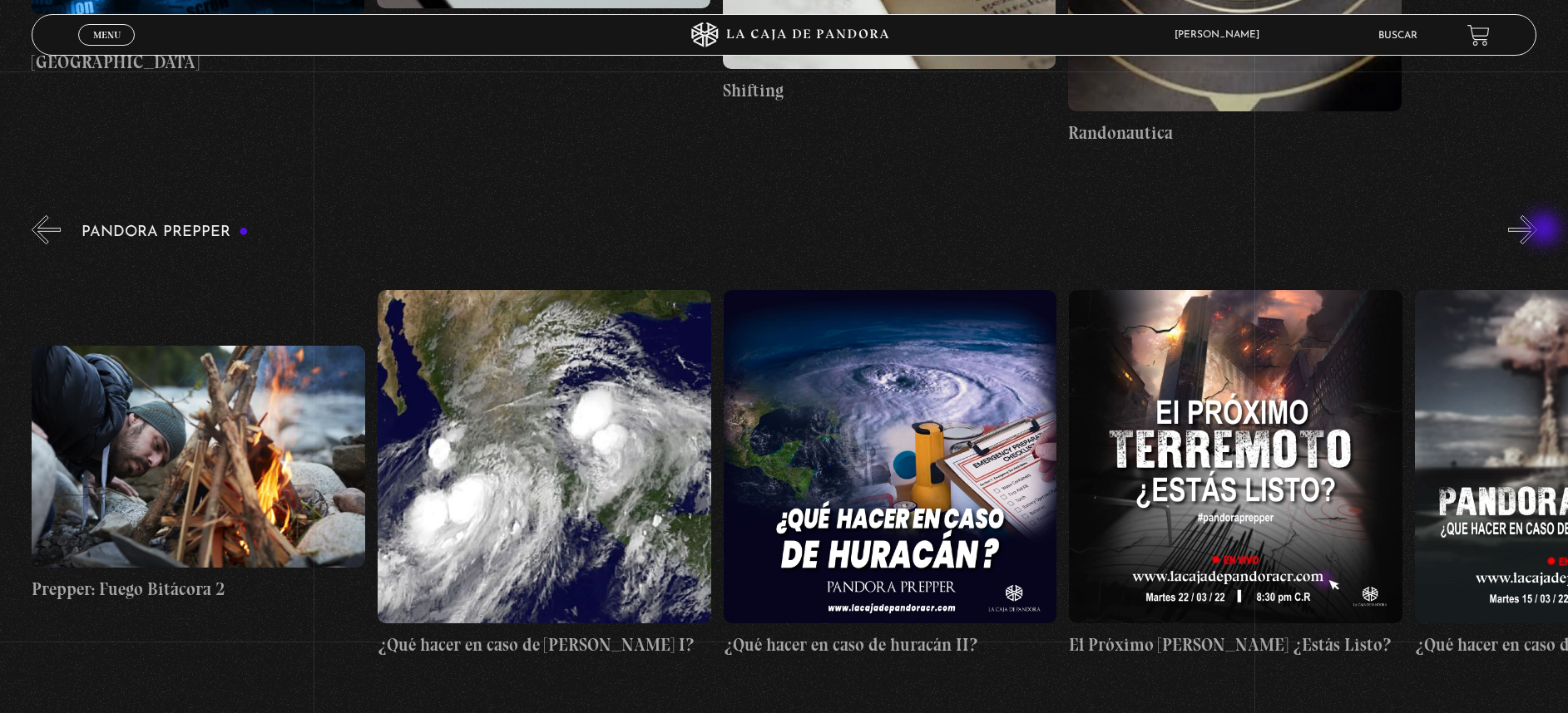
click at [1537, 230] on button "»" at bounding box center [1522, 230] width 29 height 29
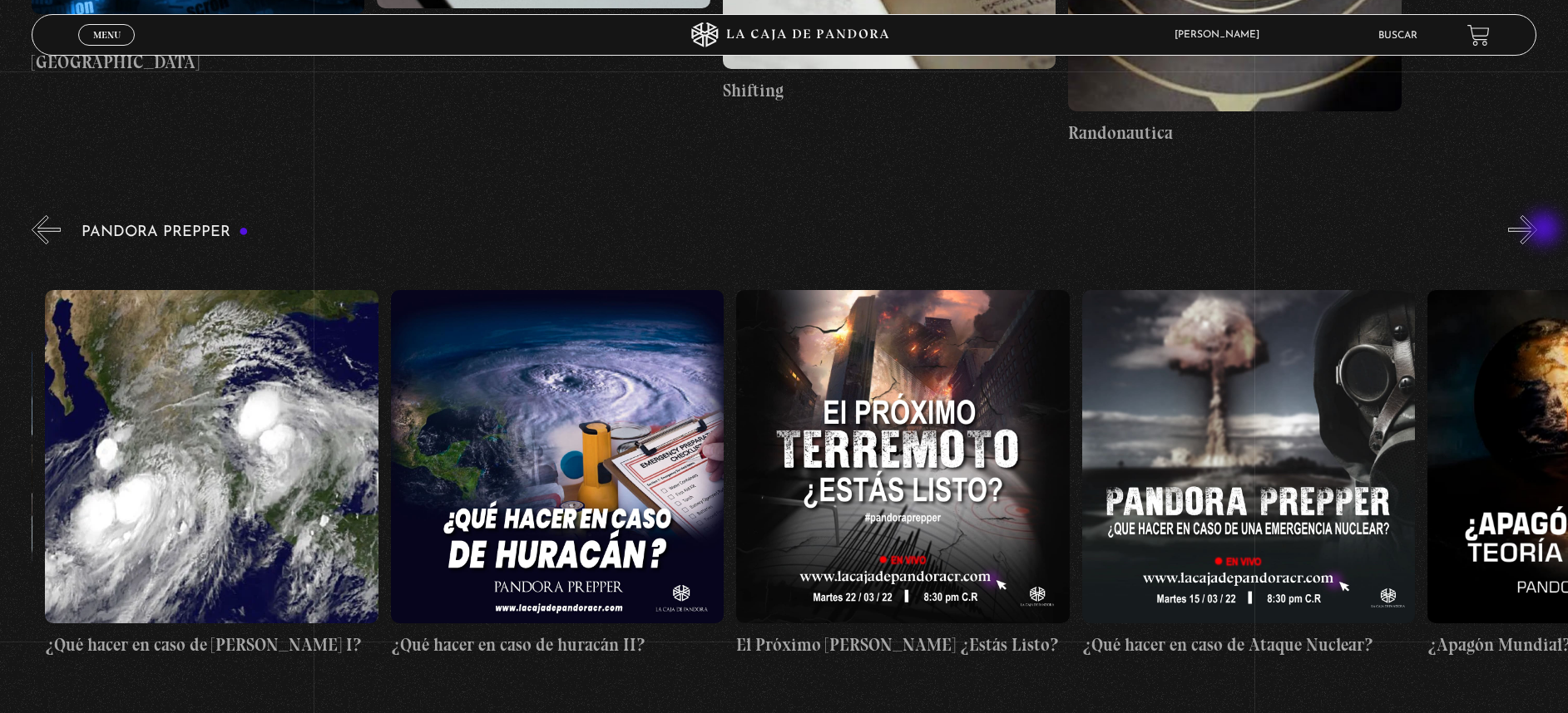
click at [1537, 230] on button "»" at bounding box center [1522, 230] width 29 height 29
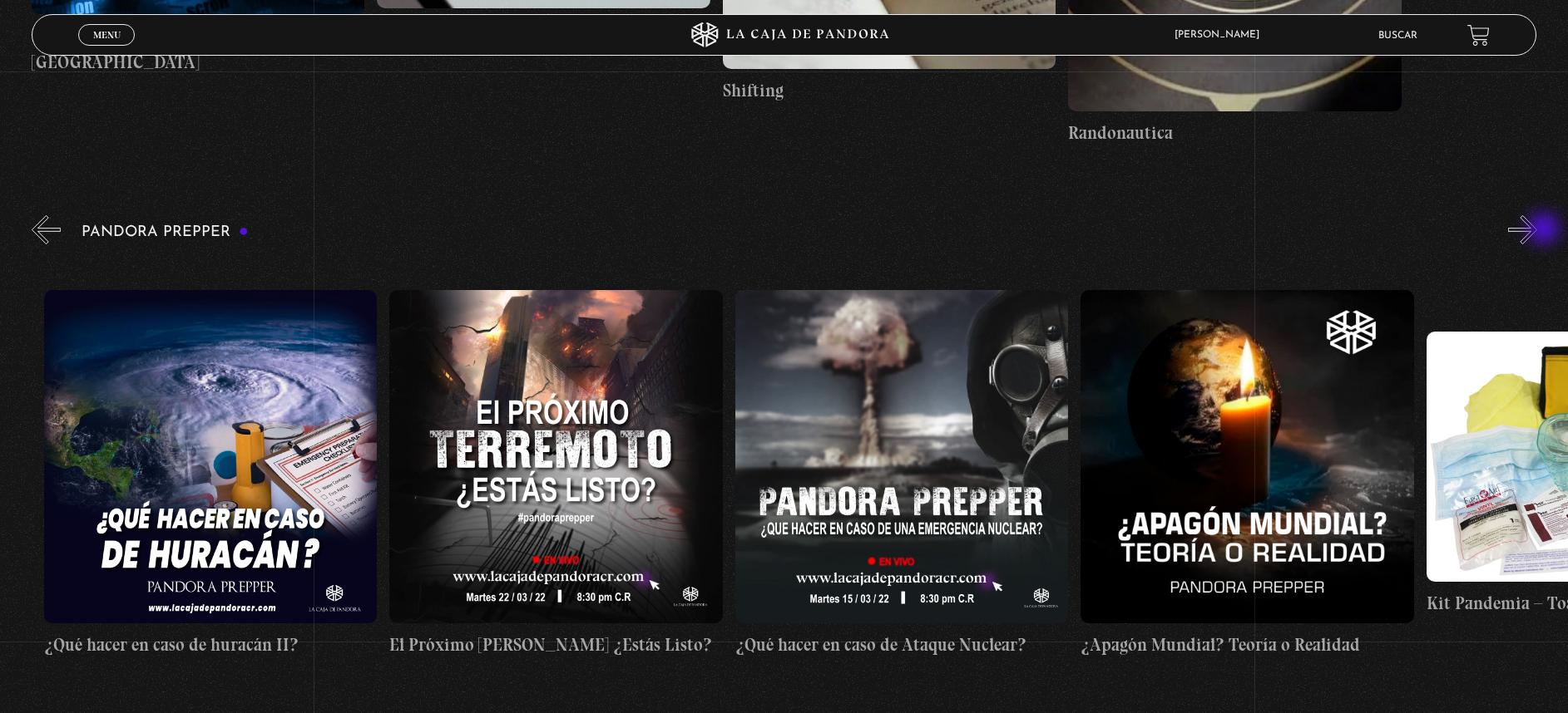
click at [1537, 230] on button "»" at bounding box center [1522, 230] width 29 height 29
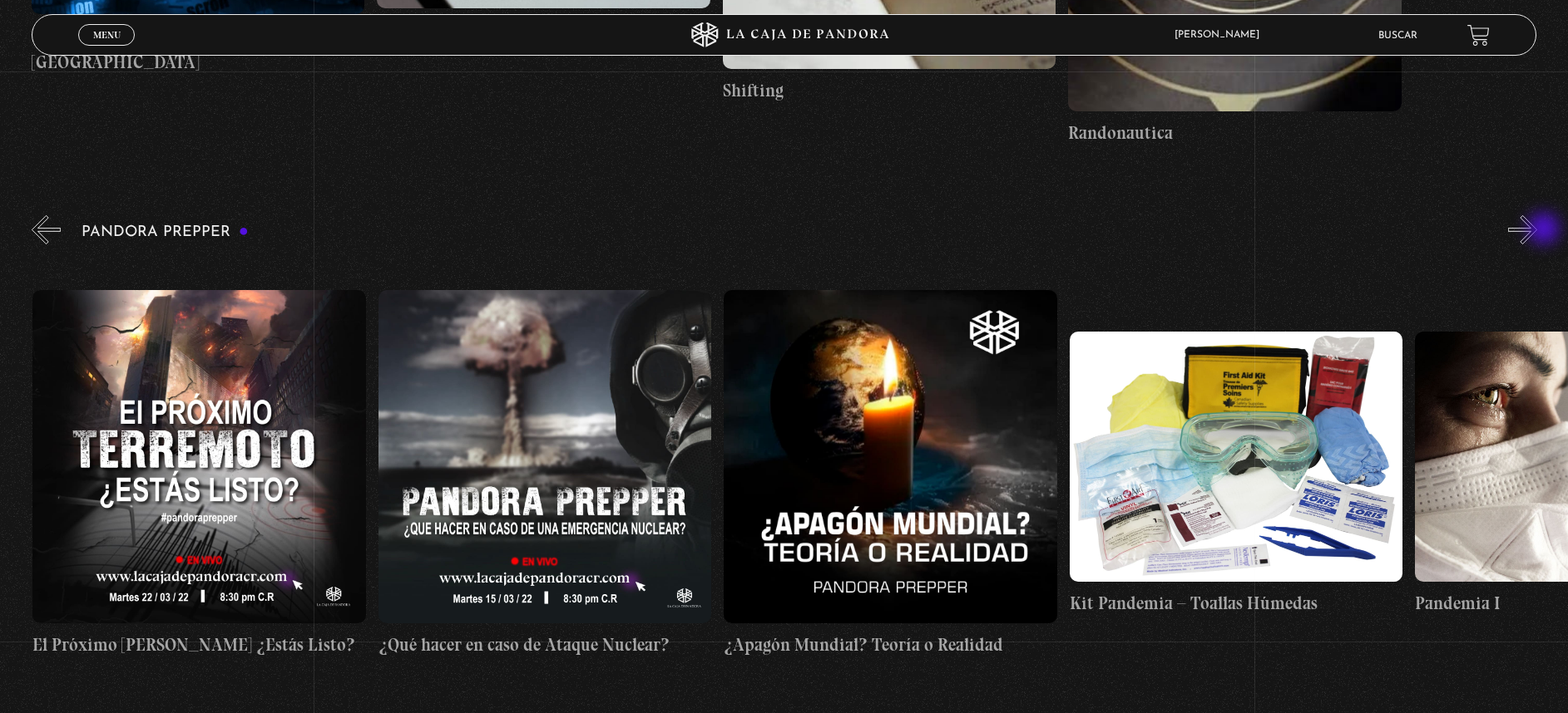
click at [1537, 230] on button "»" at bounding box center [1522, 230] width 29 height 29
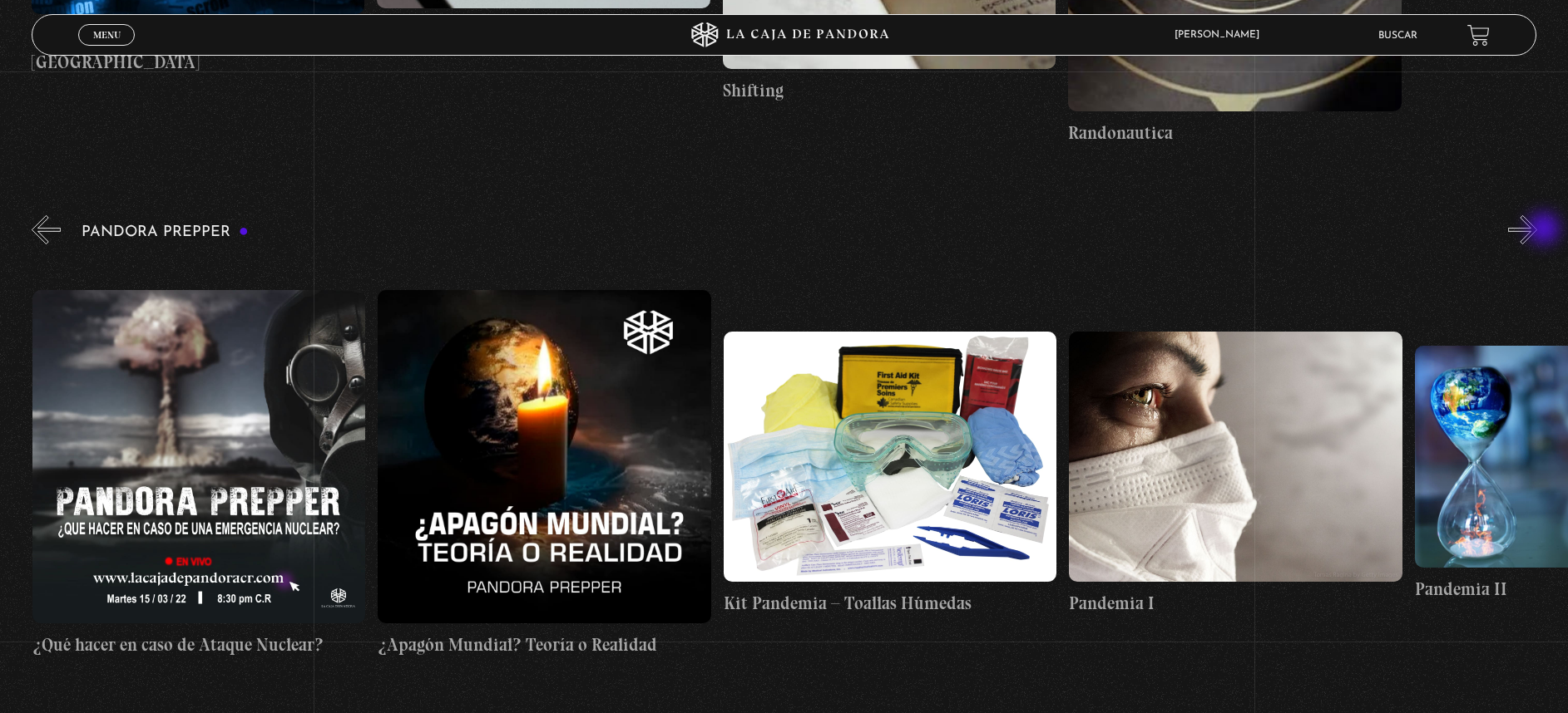
scroll to position [0, 5530]
click at [1537, 230] on button "»" at bounding box center [1522, 230] width 29 height 29
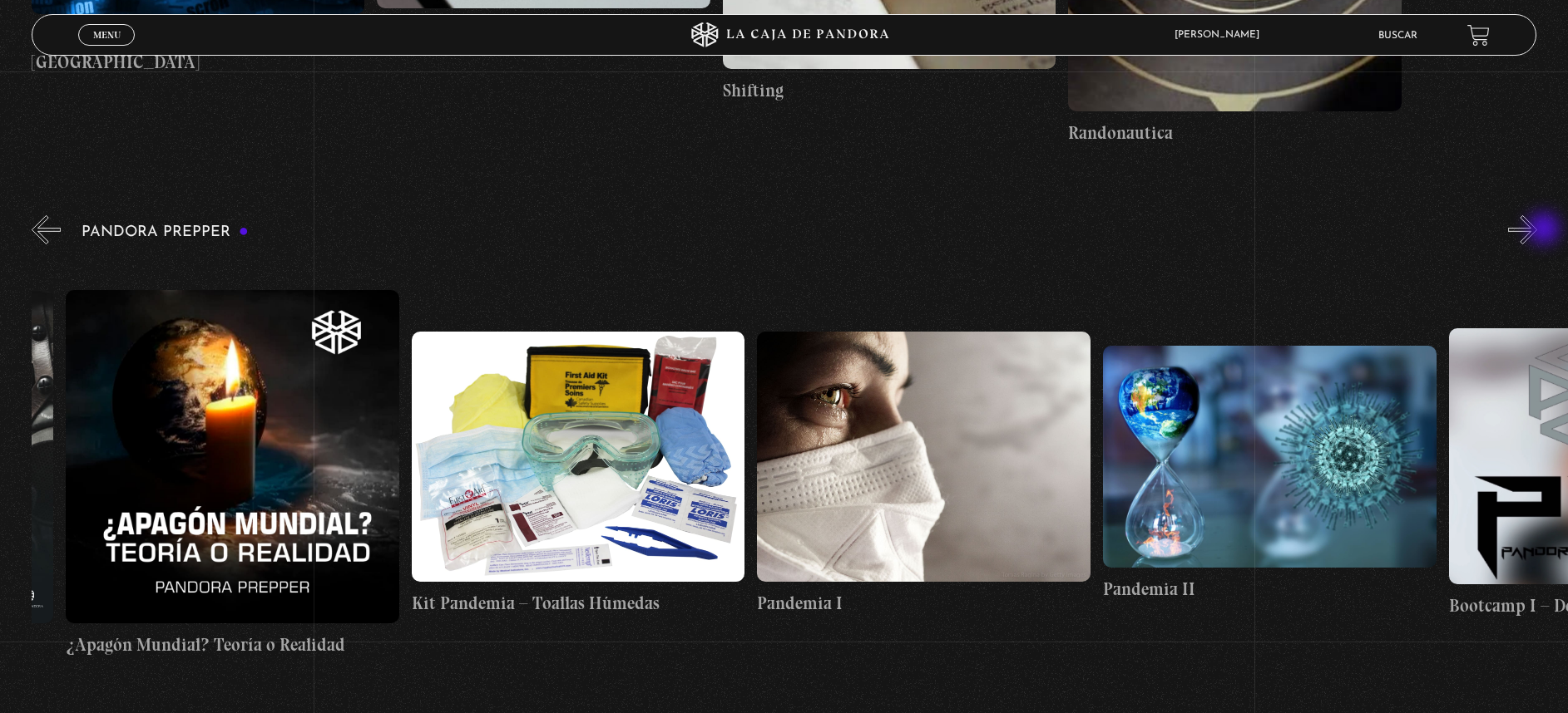
click at [1537, 230] on button "»" at bounding box center [1522, 230] width 29 height 29
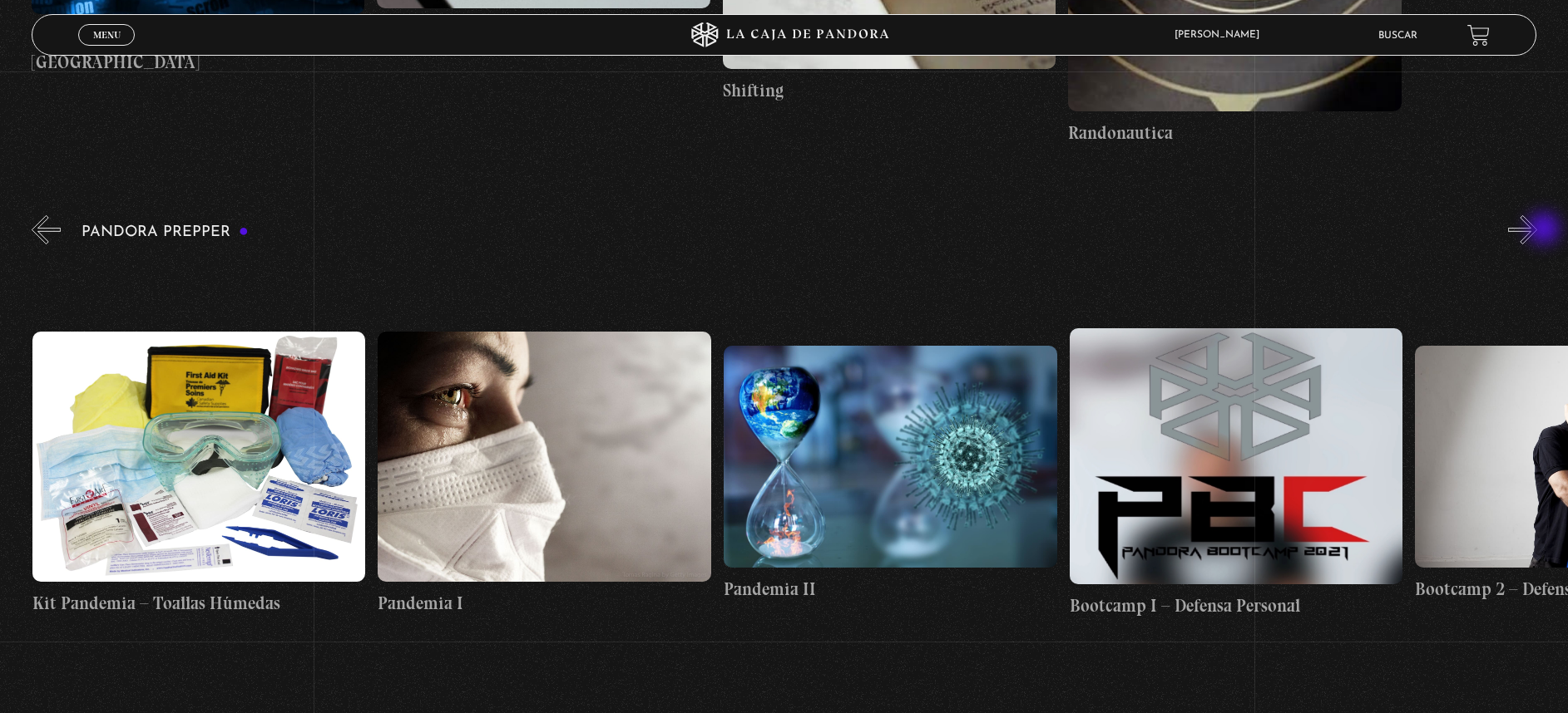
click at [1537, 230] on button "»" at bounding box center [1522, 230] width 29 height 29
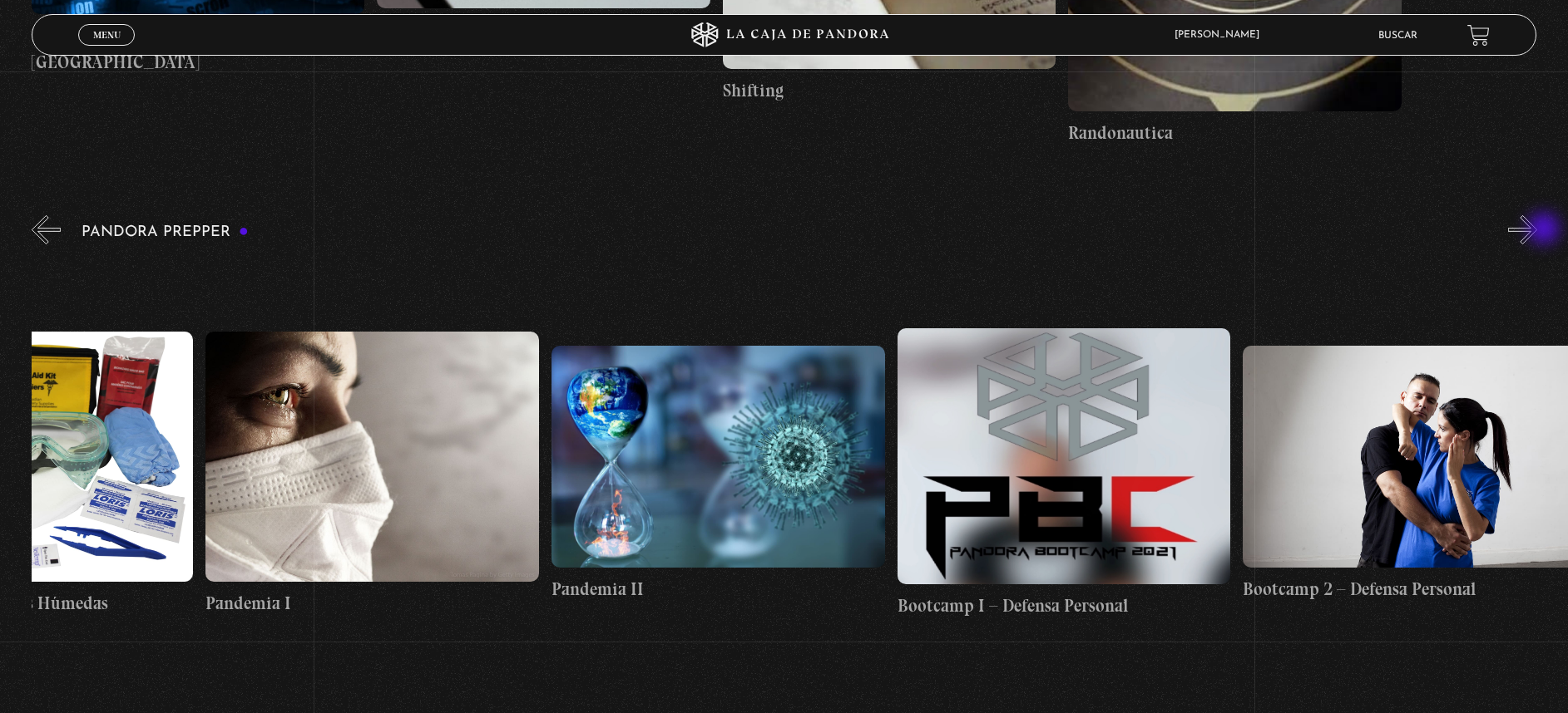
scroll to position [0, 6394]
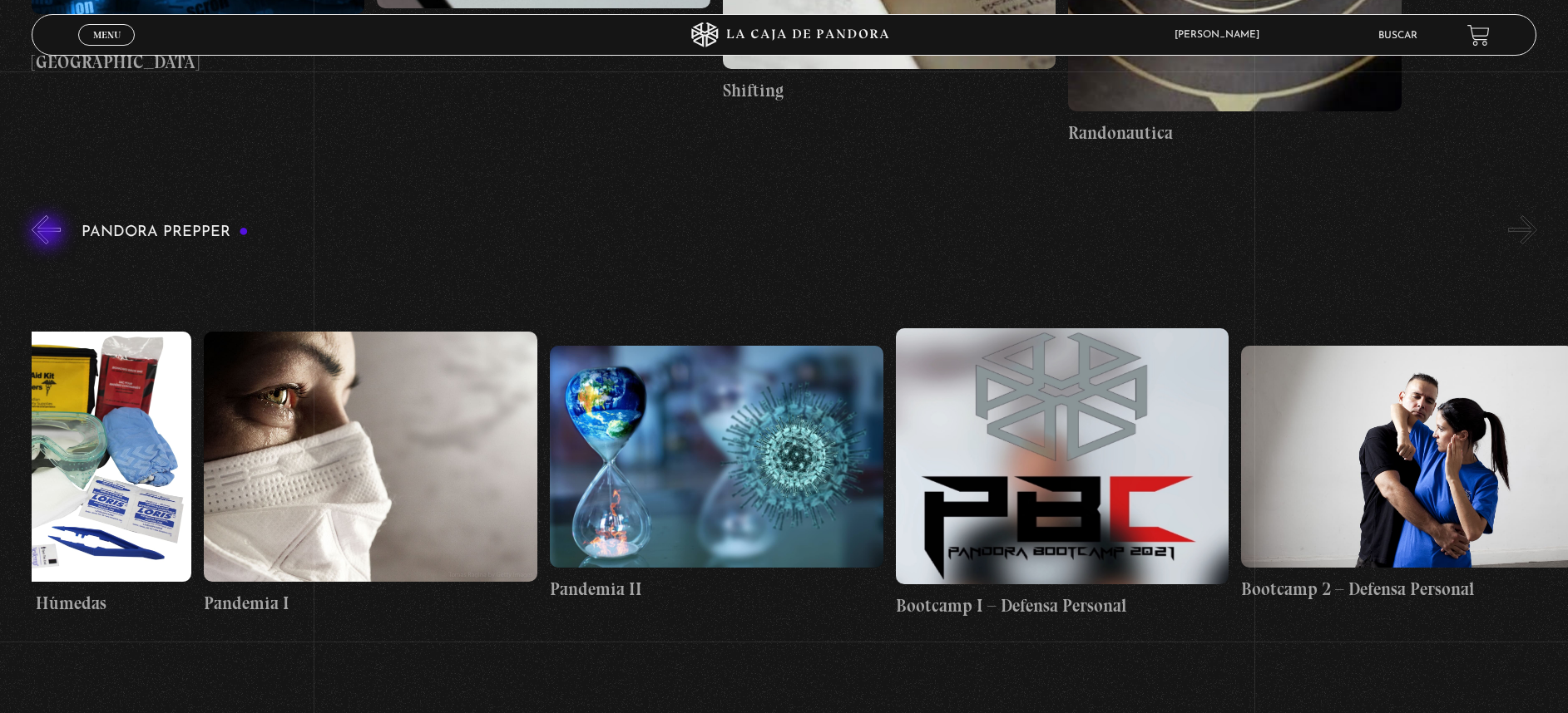
click at [49, 234] on button "«" at bounding box center [45, 230] width 29 height 29
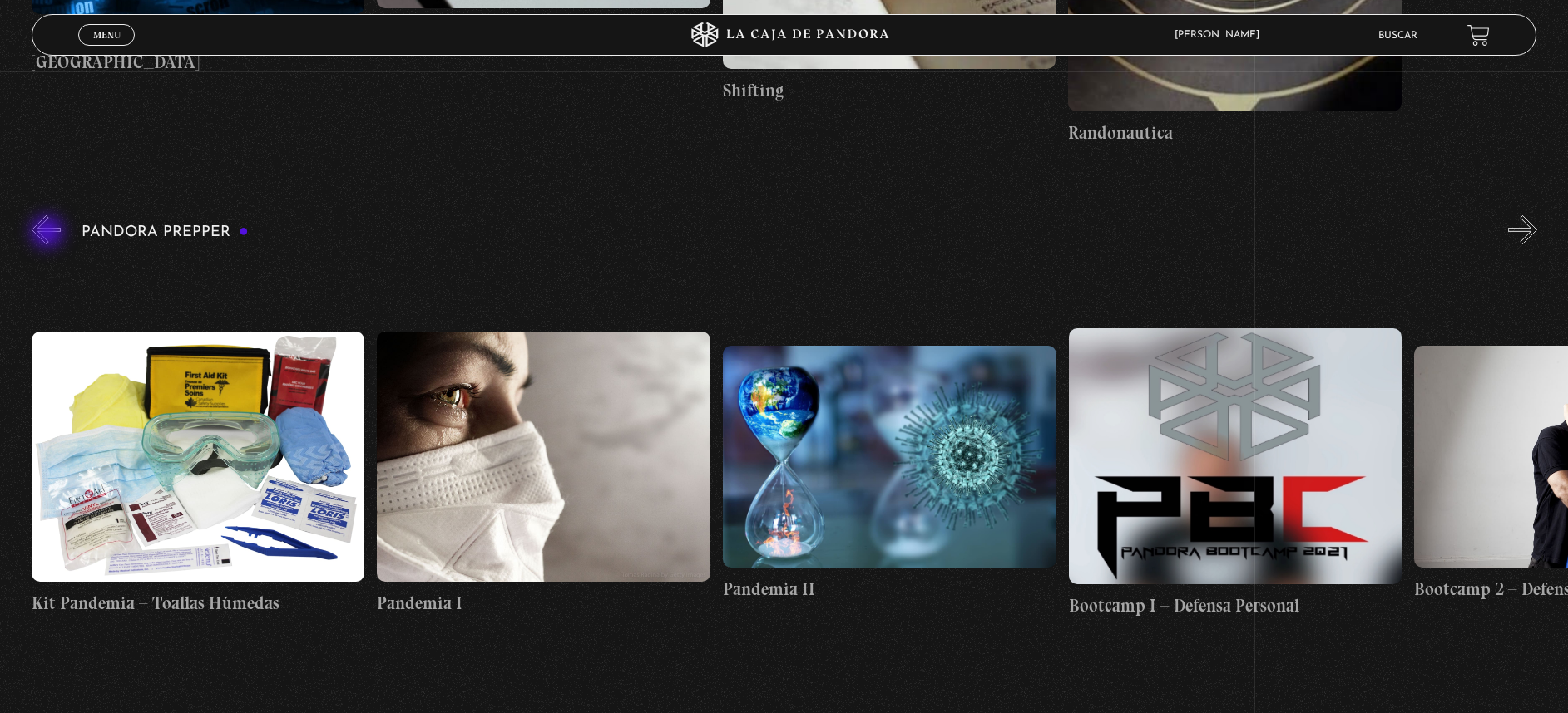
click at [49, 234] on button "«" at bounding box center [45, 230] width 29 height 29
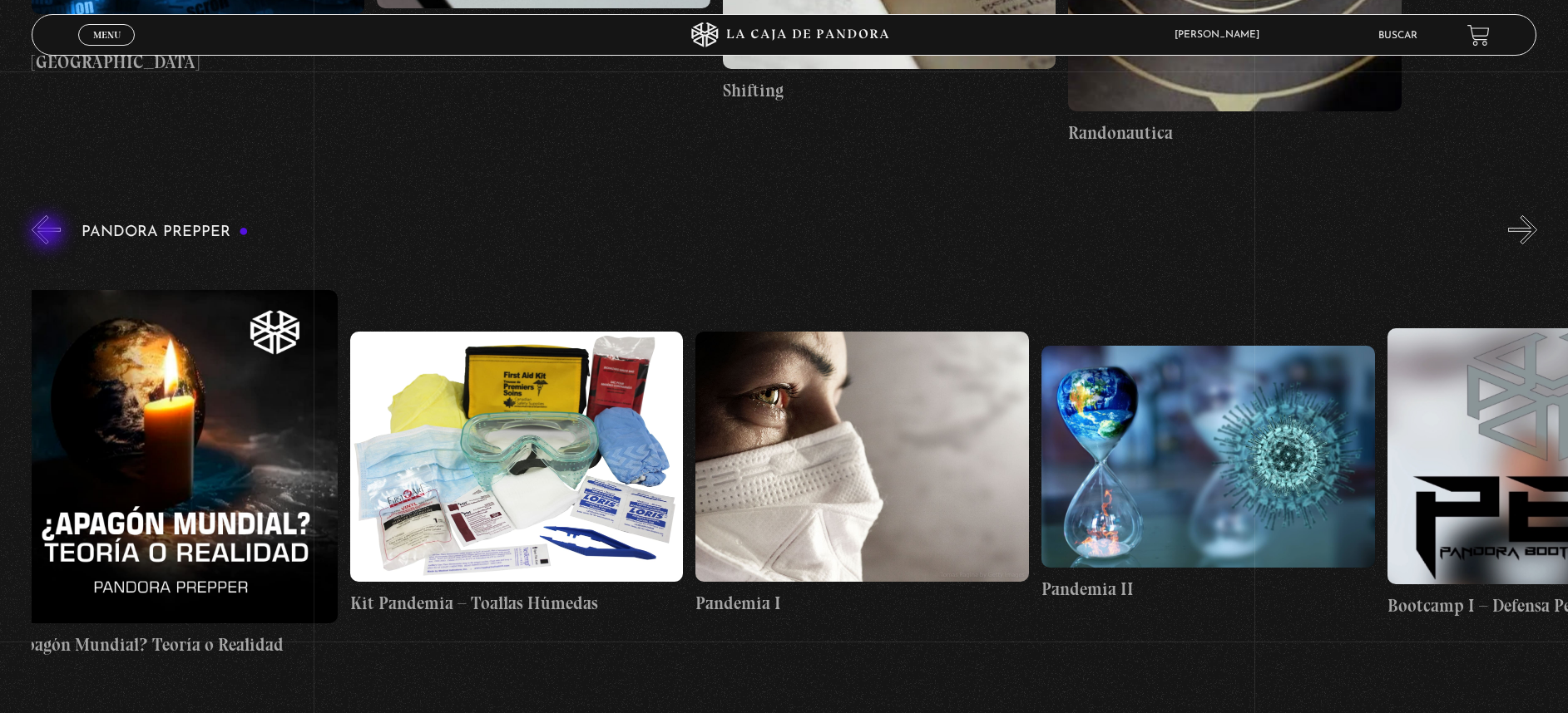
click at [49, 234] on button "«" at bounding box center [45, 230] width 29 height 29
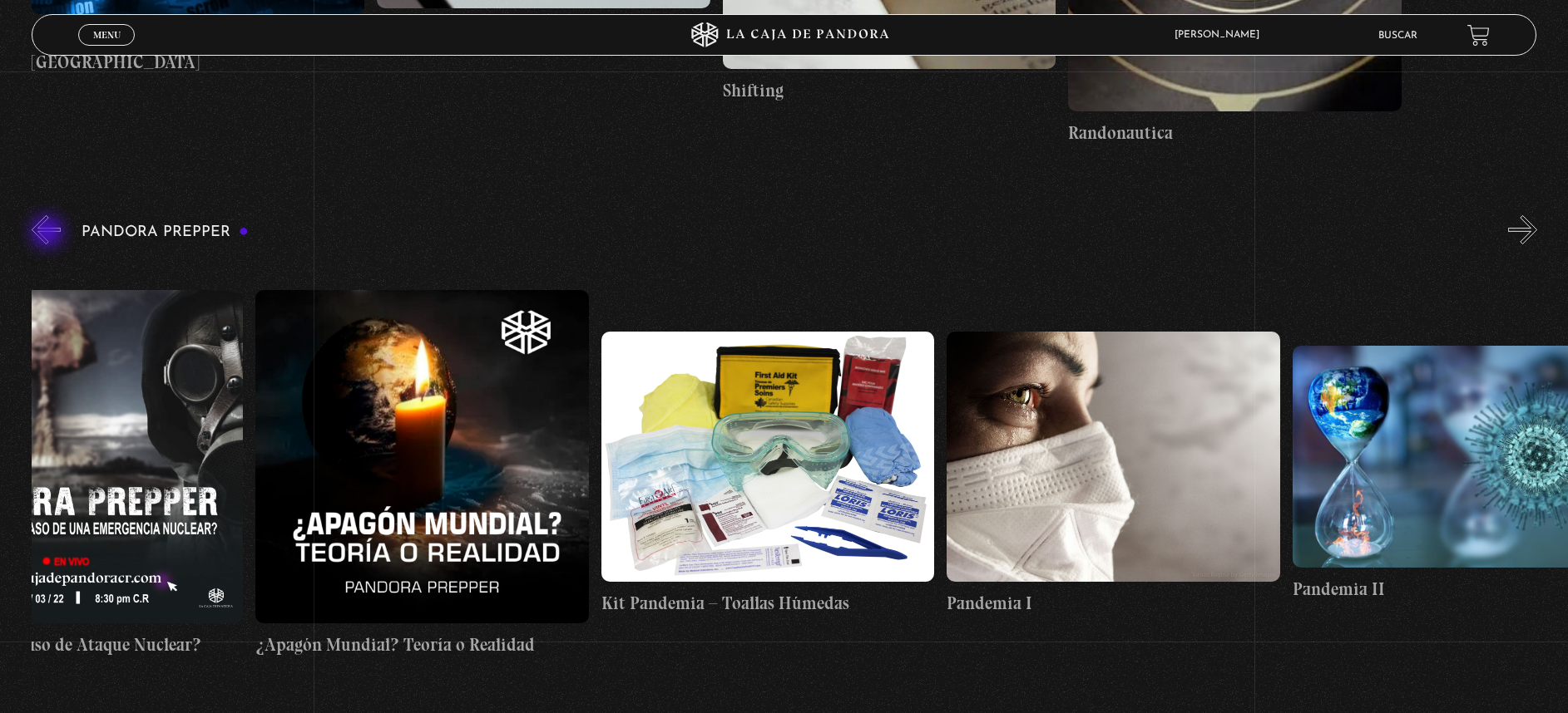
click at [49, 234] on button "«" at bounding box center [45, 230] width 29 height 29
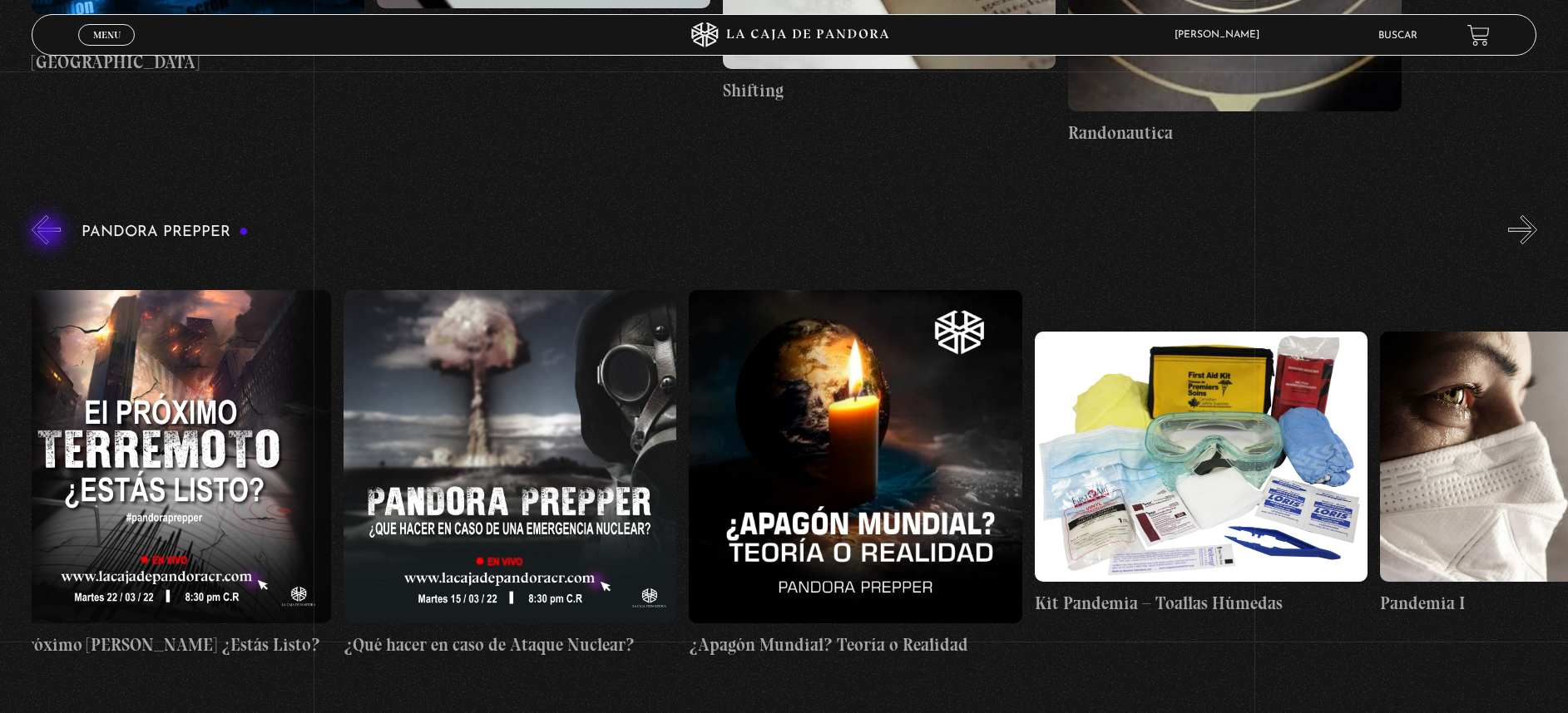
click at [49, 234] on button "«" at bounding box center [45, 230] width 29 height 29
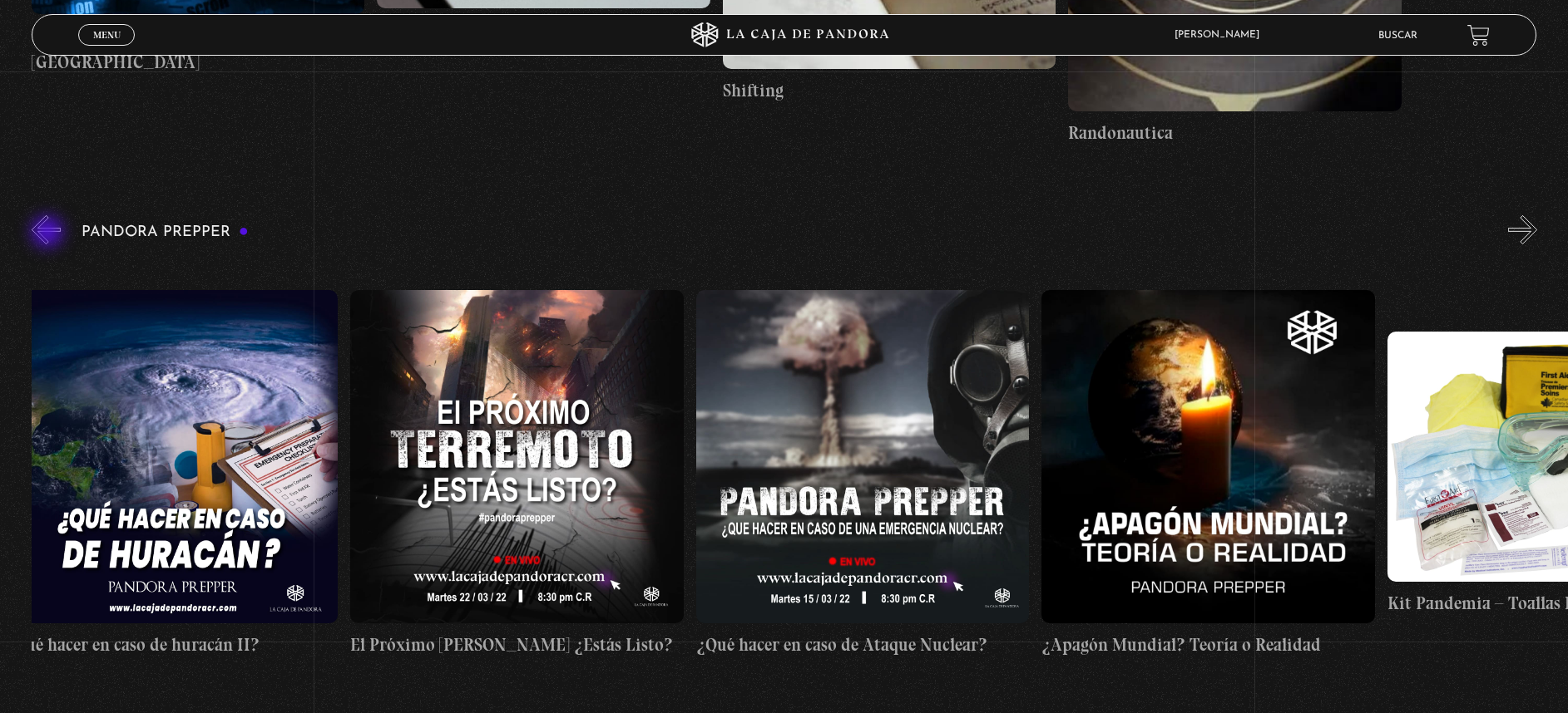
click at [49, 234] on button "«" at bounding box center [45, 230] width 29 height 29
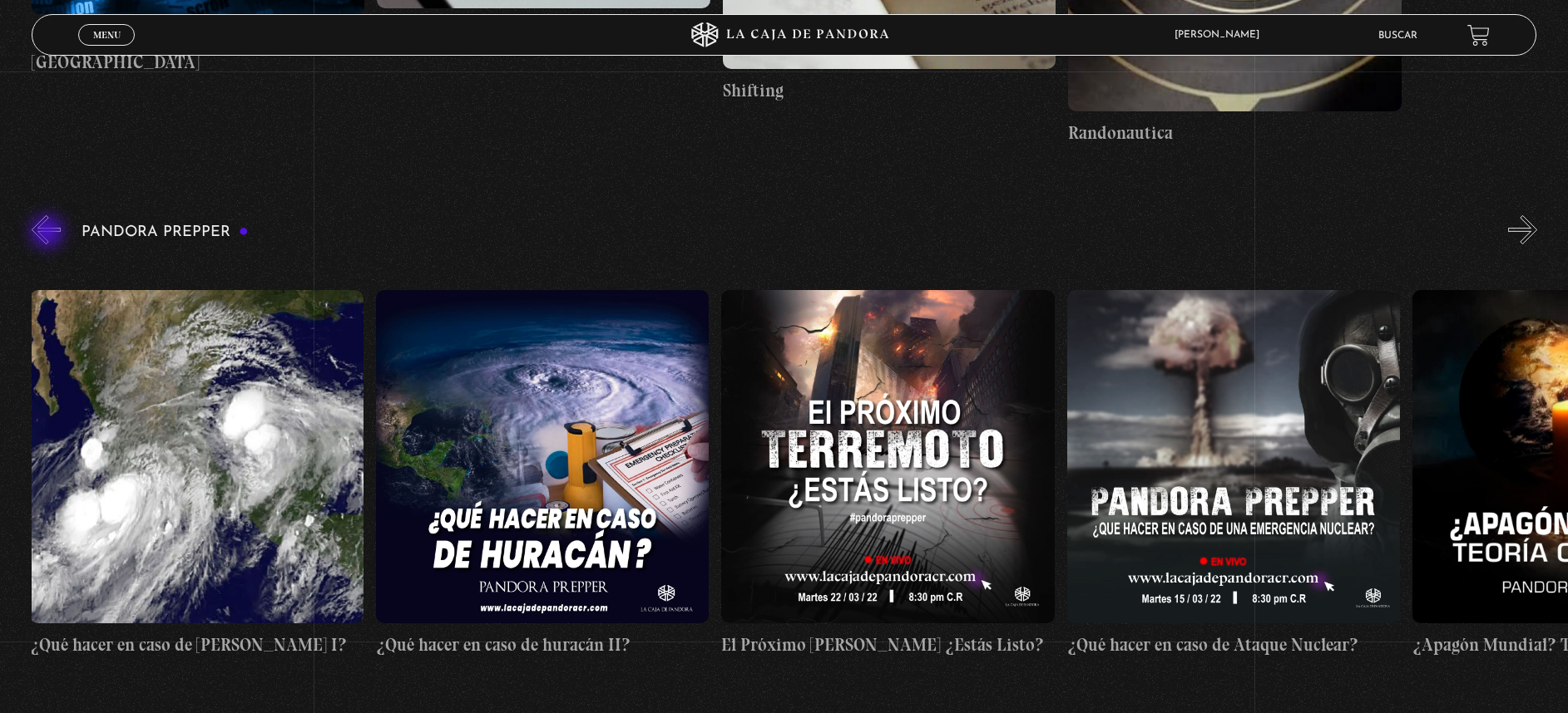
click at [49, 234] on button "«" at bounding box center [45, 230] width 29 height 29
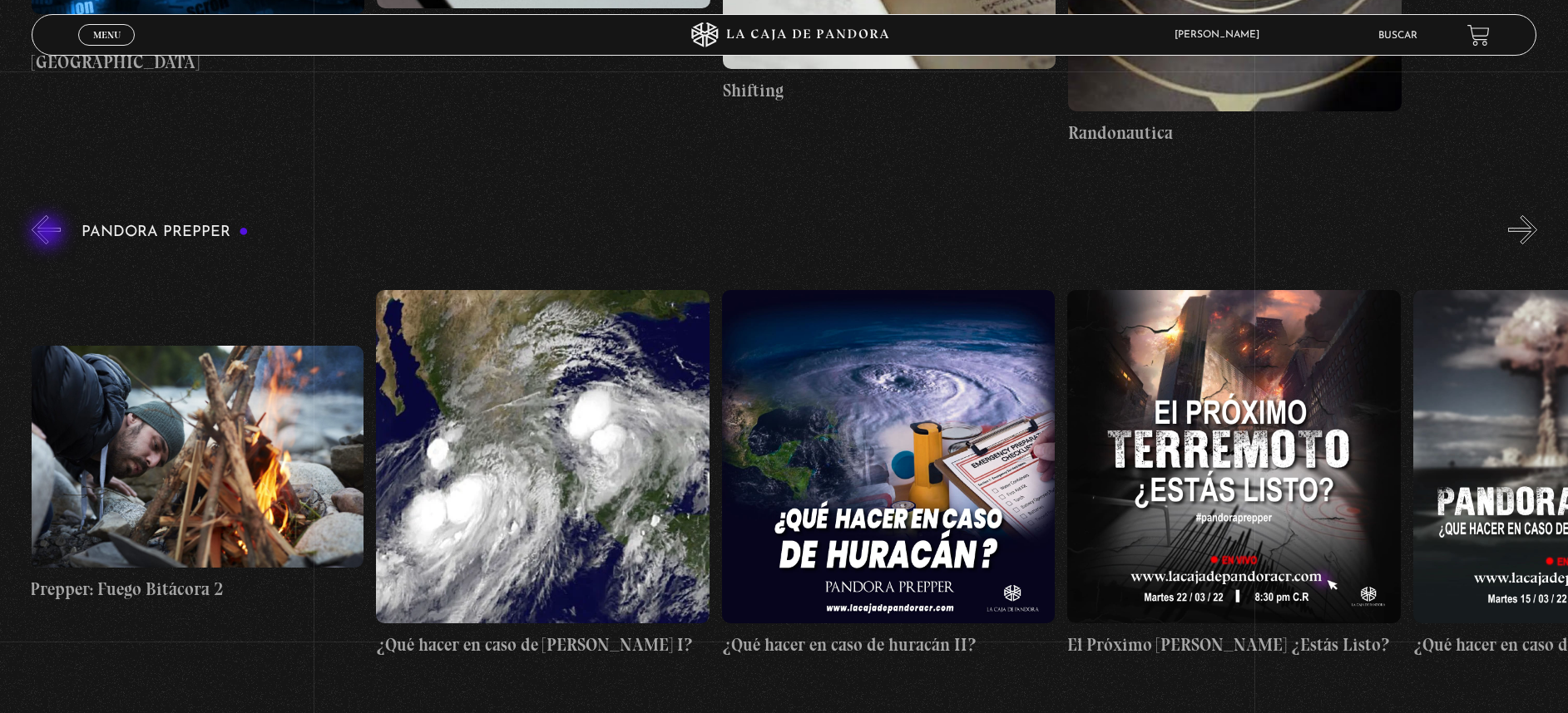
click at [49, 234] on button "«" at bounding box center [45, 230] width 29 height 29
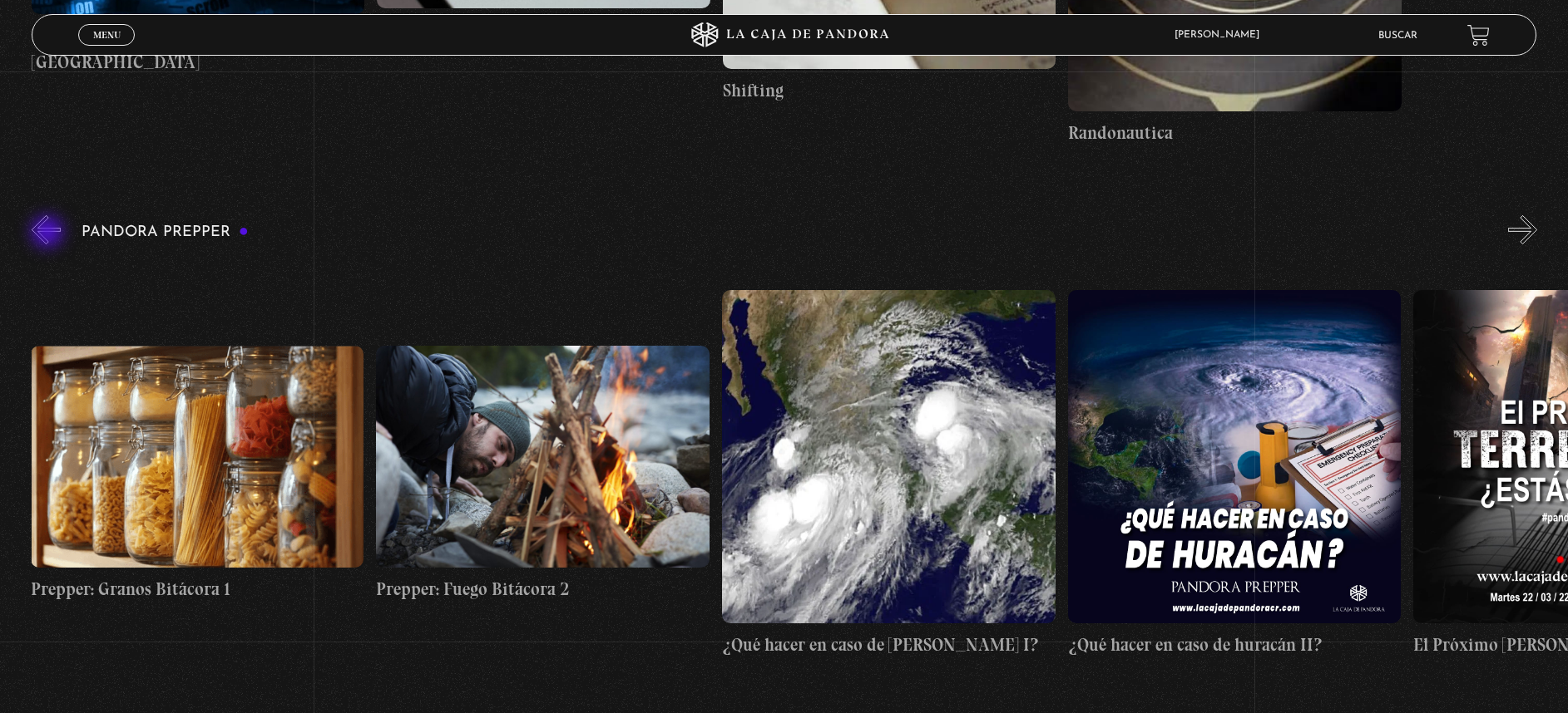
click at [49, 234] on button "«" at bounding box center [45, 230] width 29 height 29
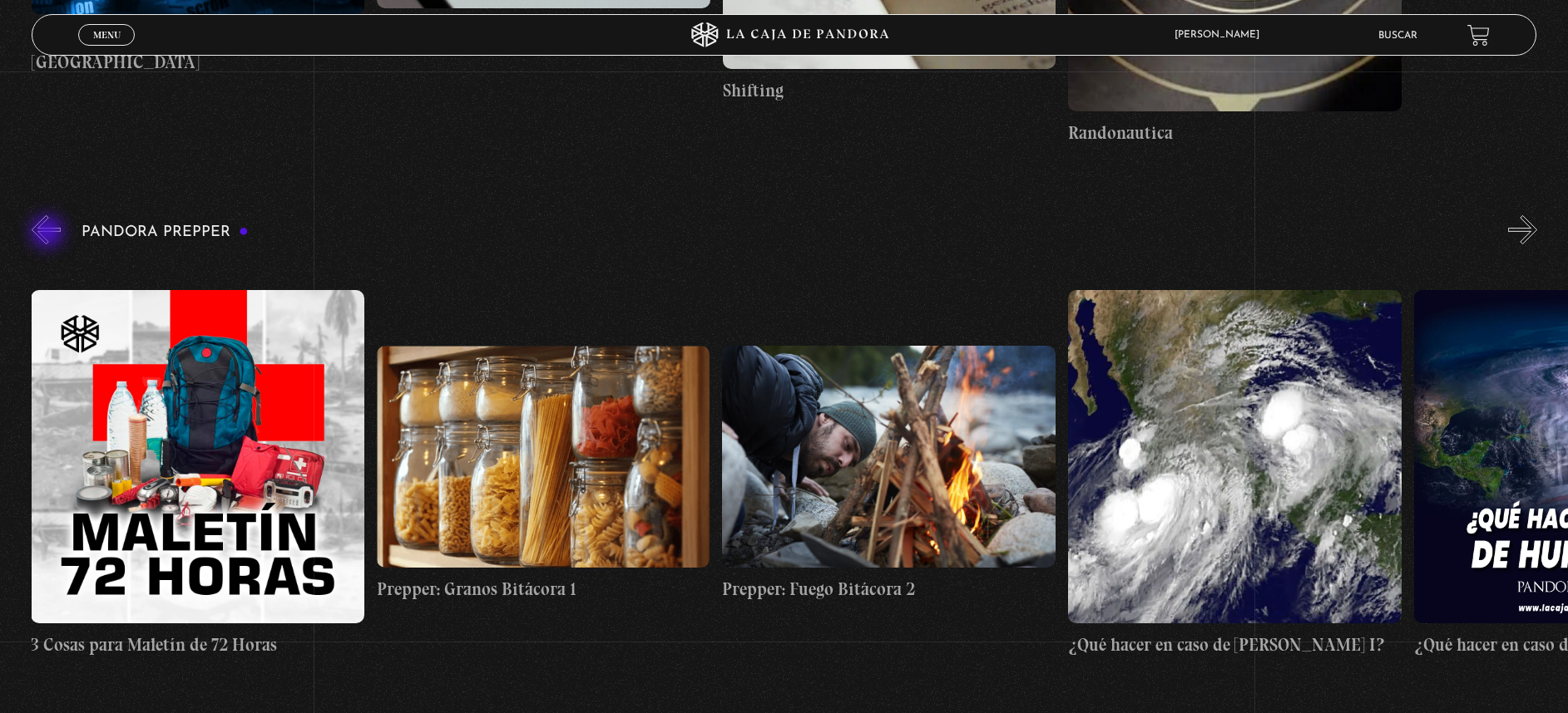
click at [49, 234] on button "«" at bounding box center [45, 230] width 29 height 29
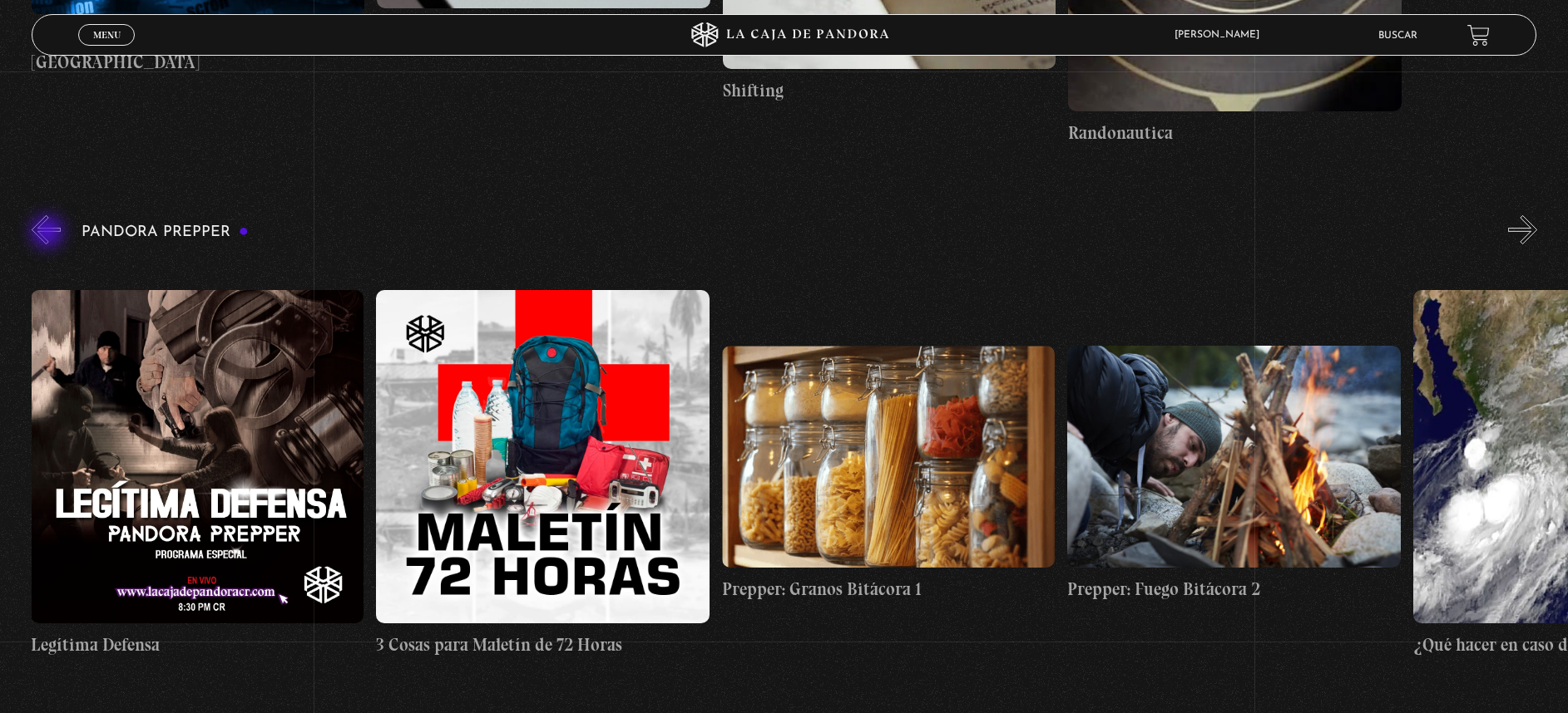
scroll to position [0, 3111]
click at [49, 234] on button "«" at bounding box center [45, 230] width 29 height 29
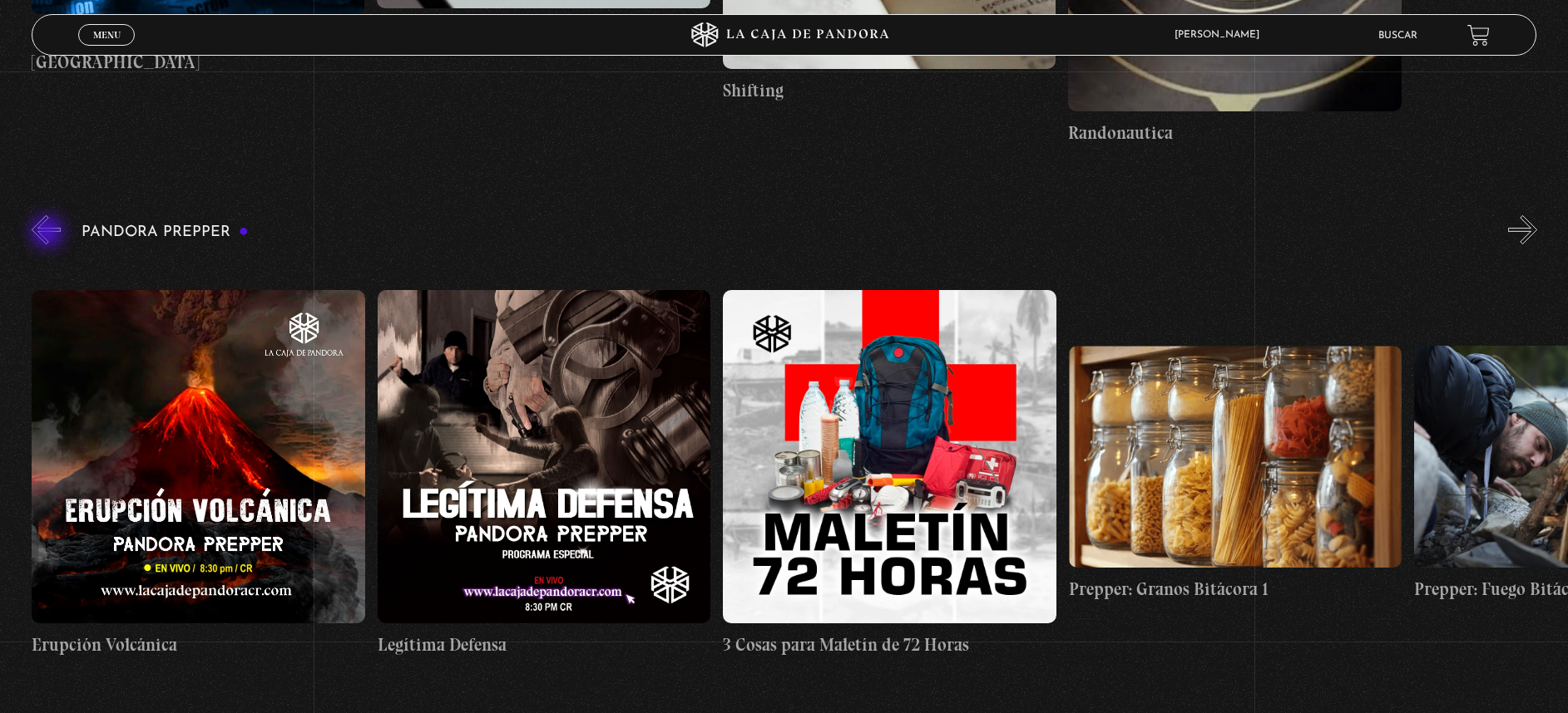
click at [49, 234] on button "«" at bounding box center [45, 230] width 29 height 29
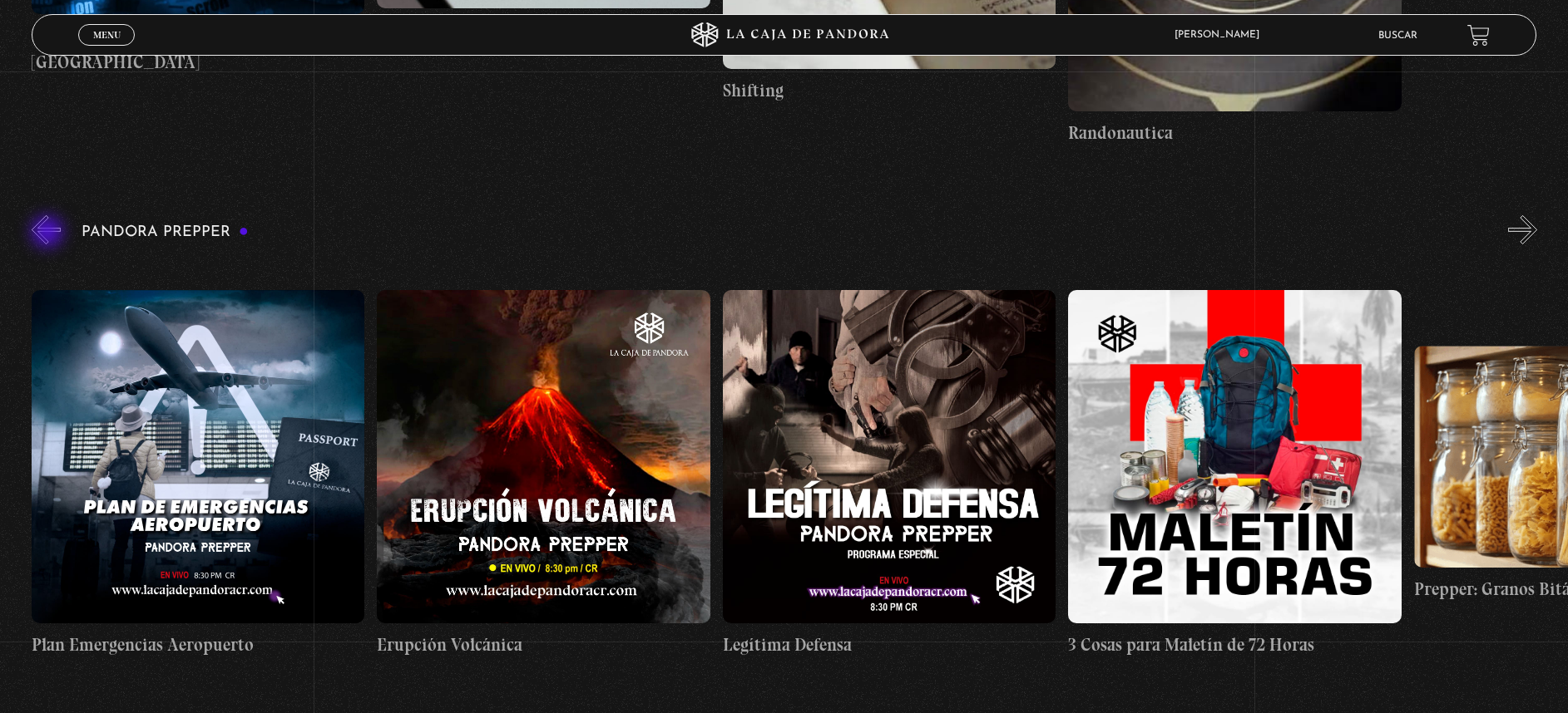
click at [49, 234] on button "«" at bounding box center [45, 230] width 29 height 29
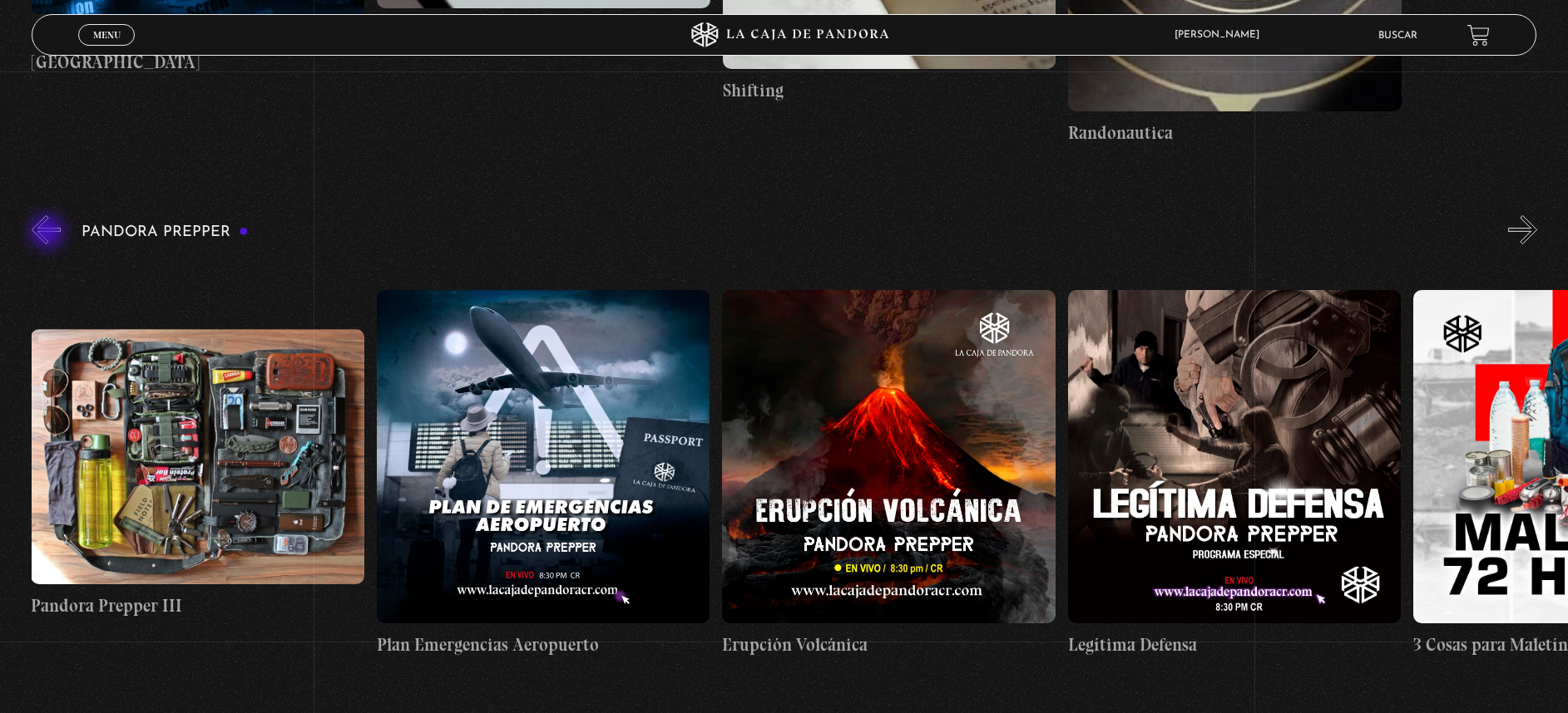
click at [49, 234] on button "«" at bounding box center [45, 230] width 29 height 29
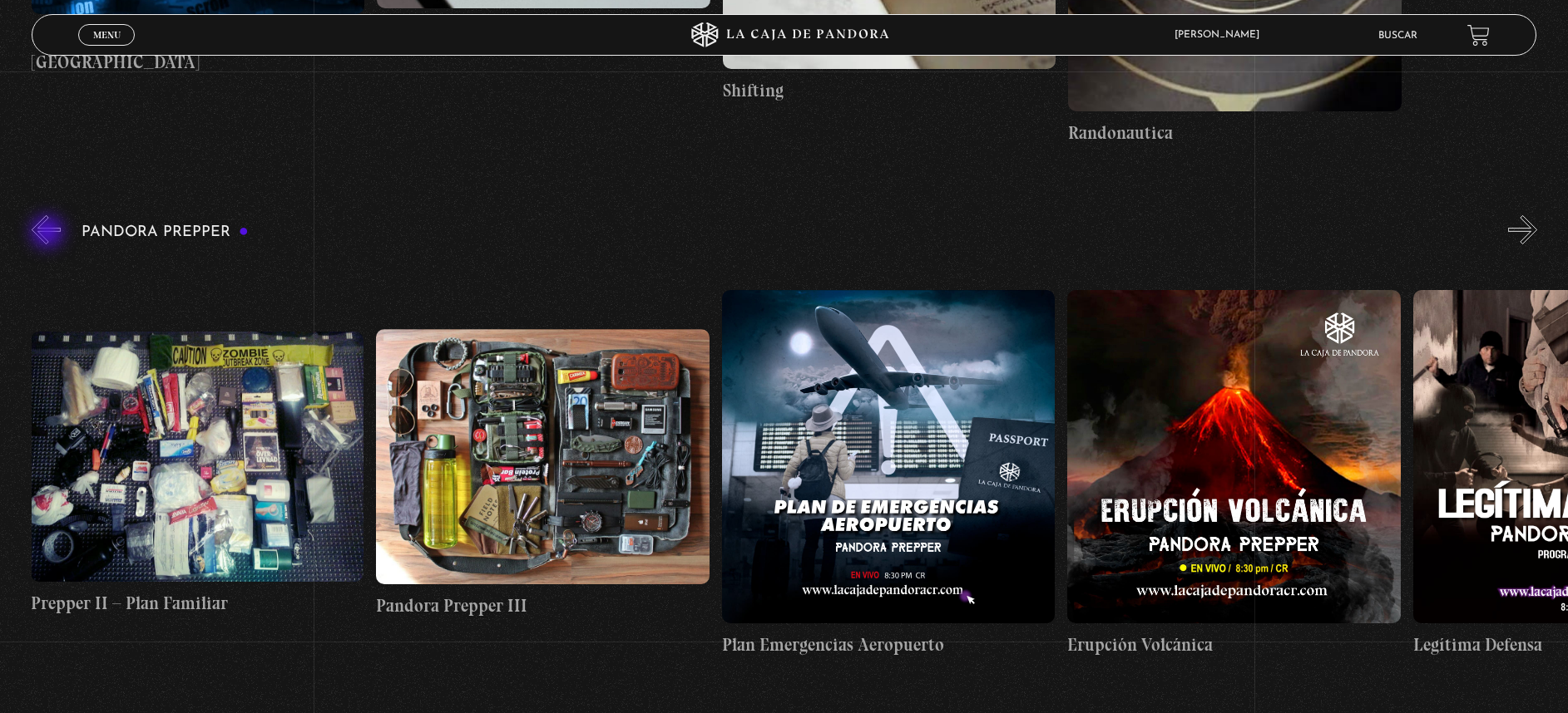
scroll to position [0, 1729]
click at [1532, 234] on button "»" at bounding box center [1522, 230] width 29 height 29
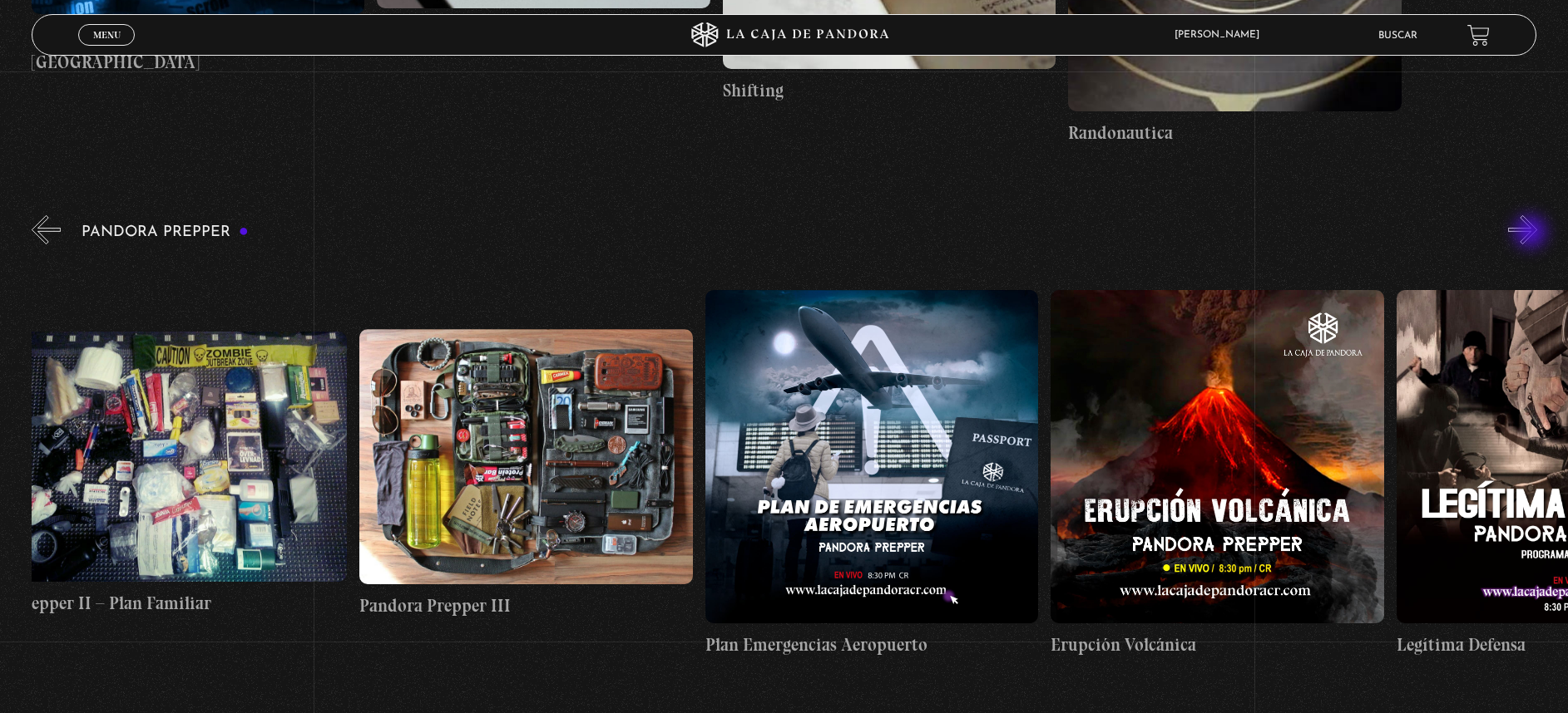
click at [1532, 234] on button "»" at bounding box center [1522, 230] width 29 height 29
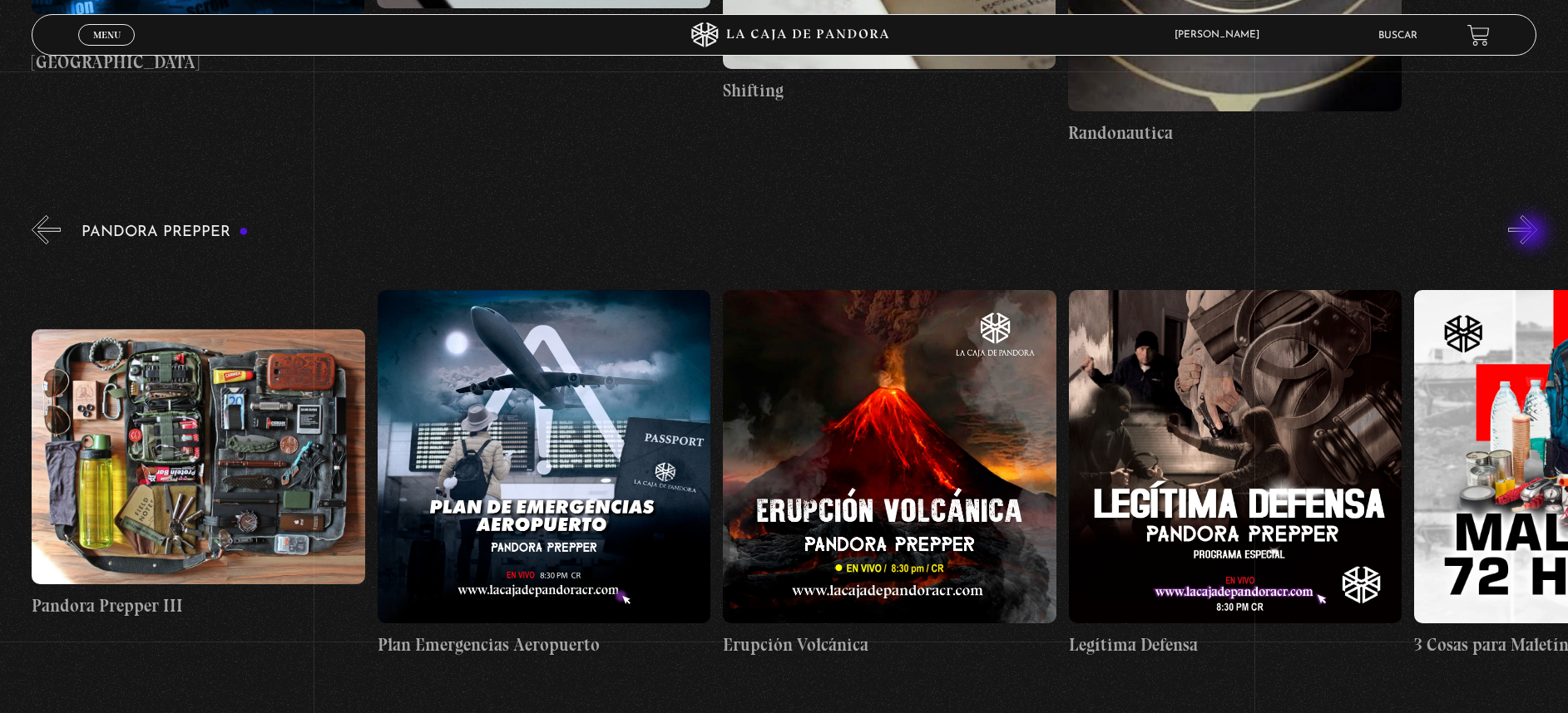
click at [1532, 234] on button "»" at bounding box center [1522, 230] width 29 height 29
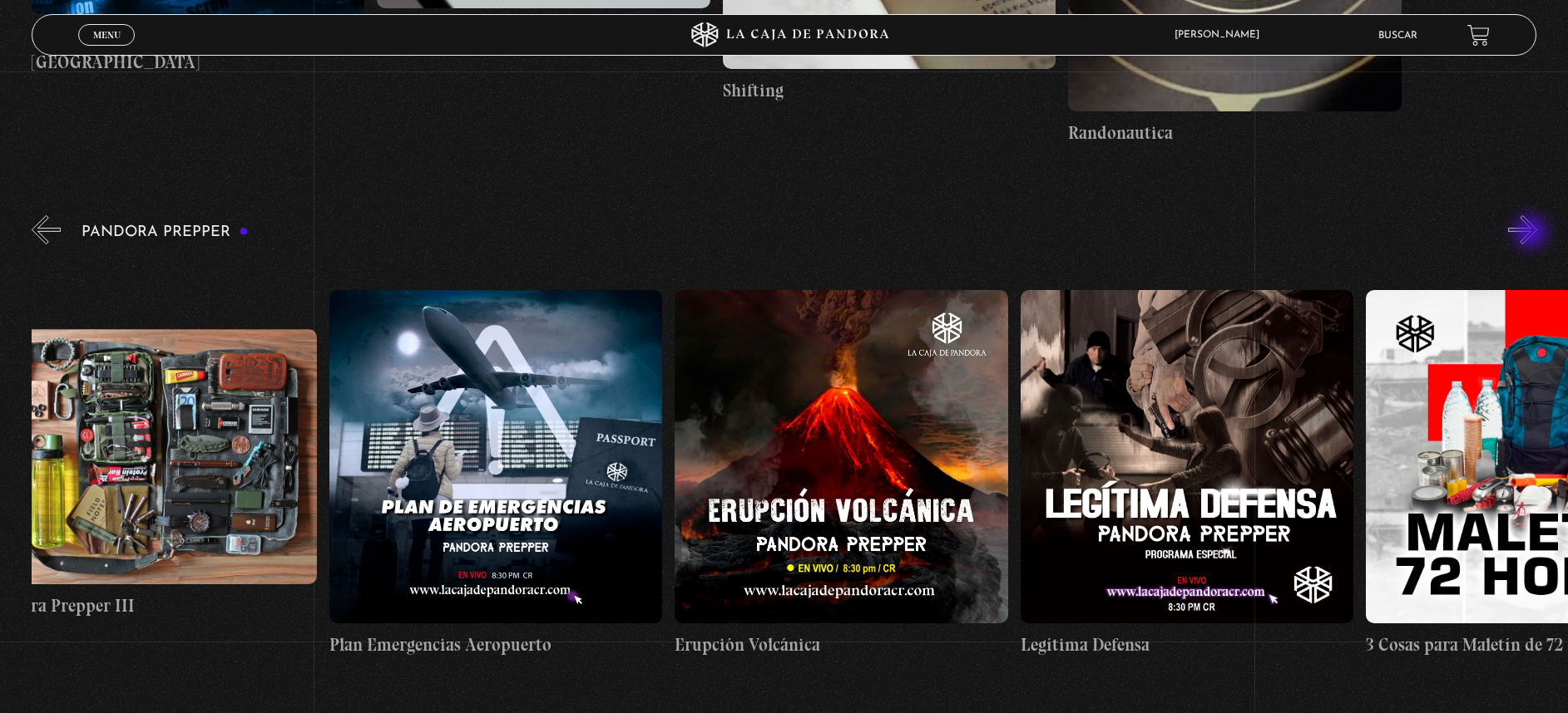
click at [1532, 234] on button "»" at bounding box center [1522, 230] width 29 height 29
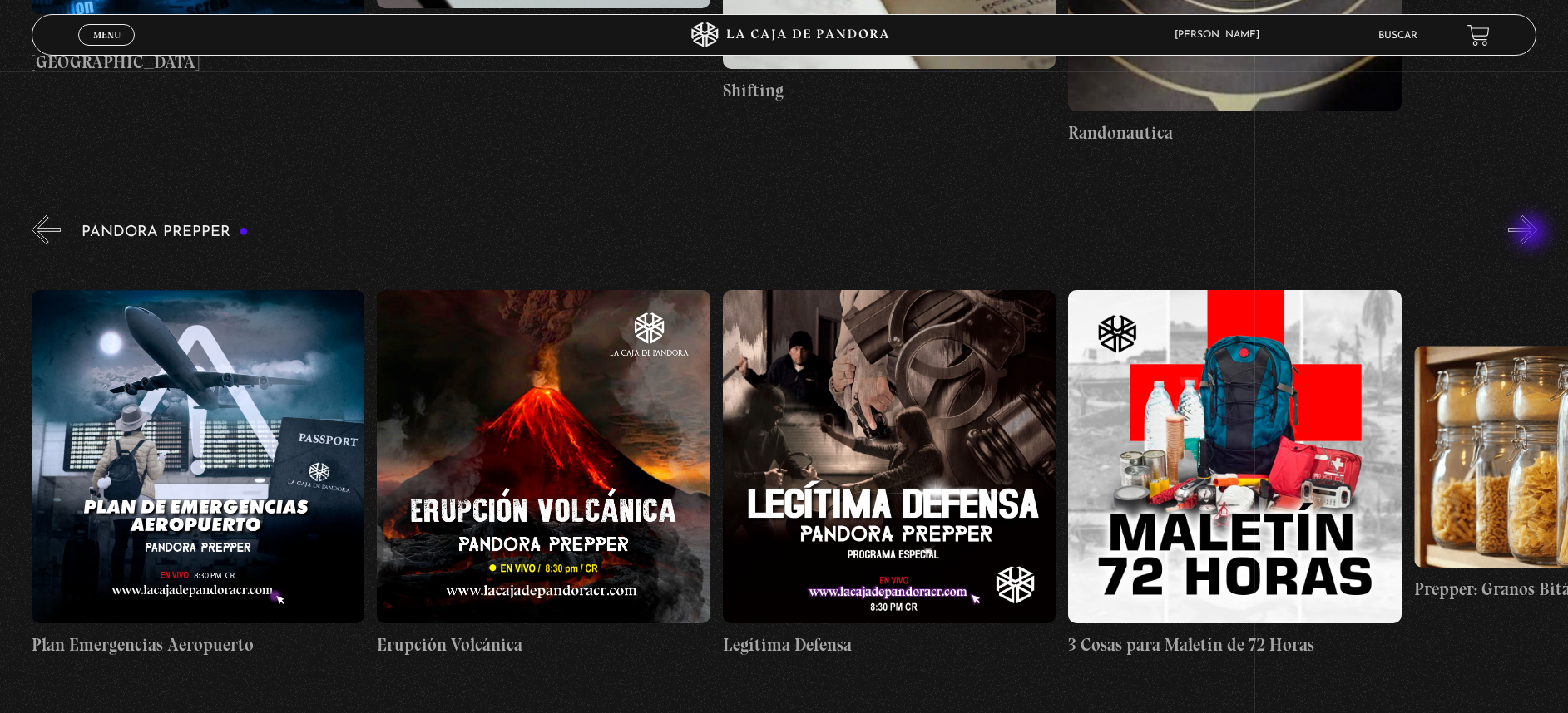
click at [1532, 234] on button "»" at bounding box center [1522, 230] width 29 height 29
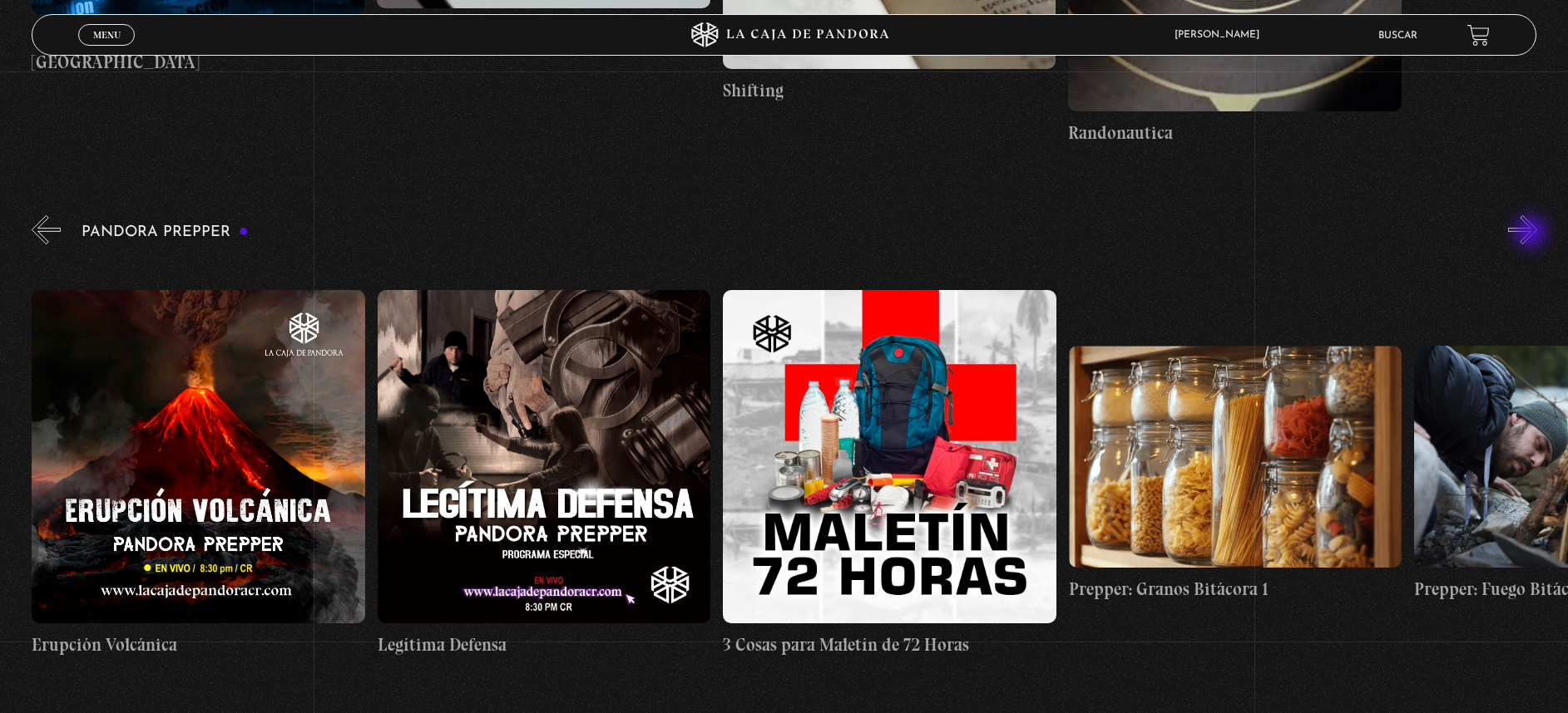
click at [1532, 234] on button "»" at bounding box center [1522, 230] width 29 height 29
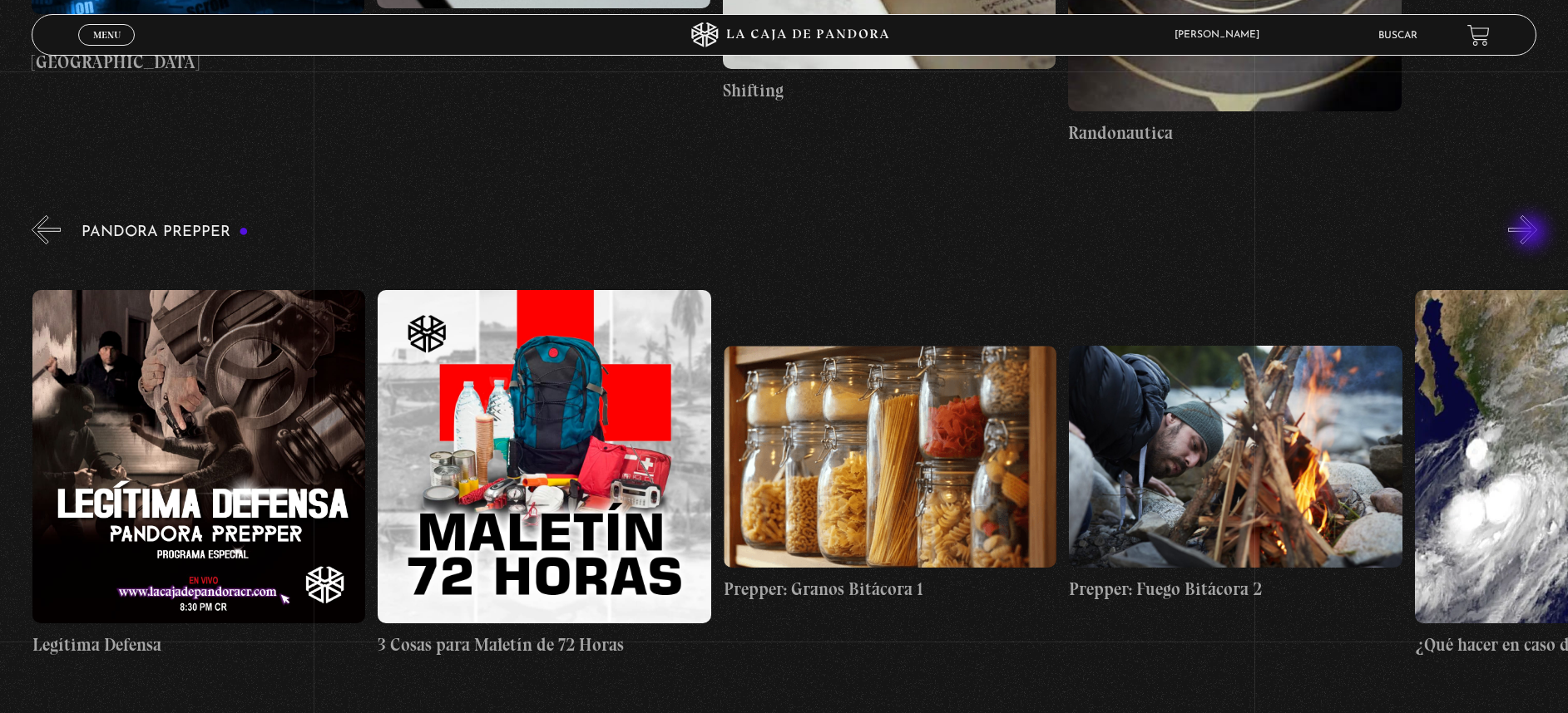
scroll to position [0, 3111]
click at [1207, 460] on figure at bounding box center [1234, 456] width 334 height 222
click at [1154, 414] on figure at bounding box center [1234, 456] width 334 height 222
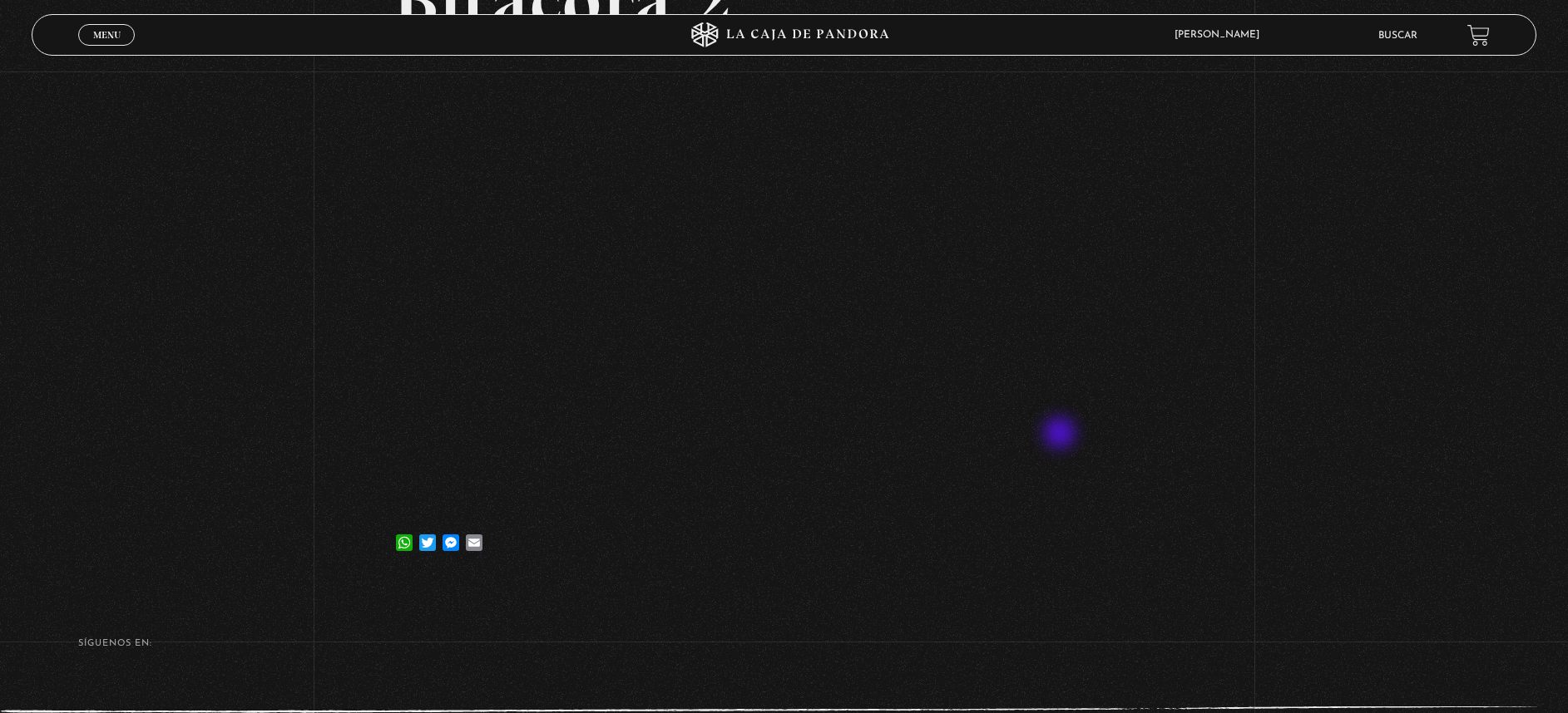
scroll to position [250, 0]
